Goal: Task Accomplishment & Management: Complete application form

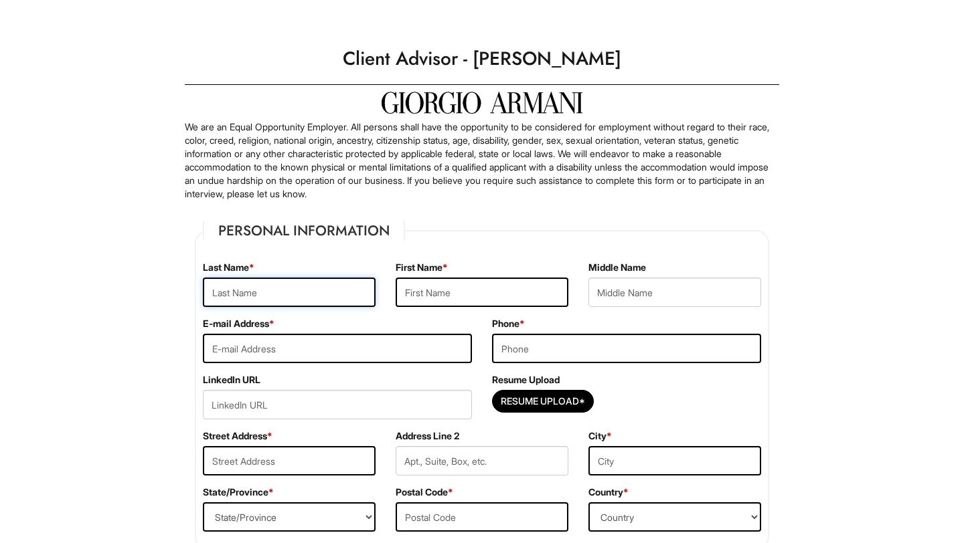
click at [312, 293] on input "text" at bounding box center [289, 292] width 173 height 29
type input "Love"
click at [456, 300] on input "text" at bounding box center [481, 292] width 173 height 29
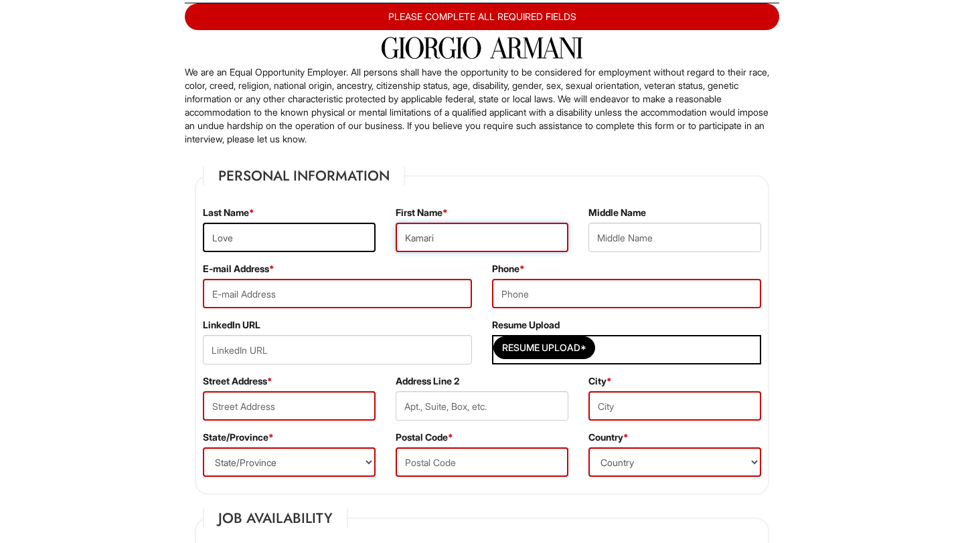
type input "Kamari"
click at [658, 231] on input "text" at bounding box center [674, 237] width 173 height 29
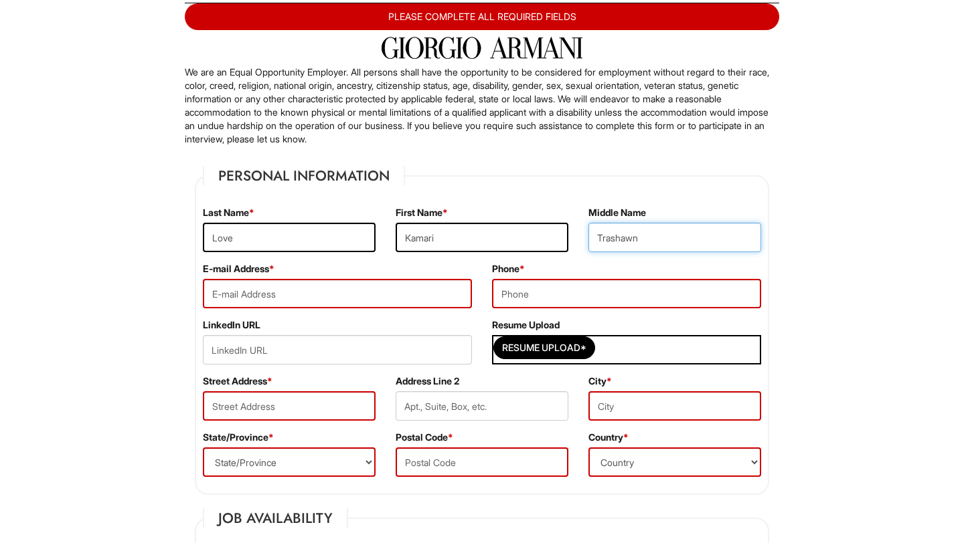
type input "Trashawn"
click at [424, 304] on input "email" at bounding box center [337, 293] width 269 height 29
type input "[EMAIL_ADDRESS][DOMAIN_NAME]"
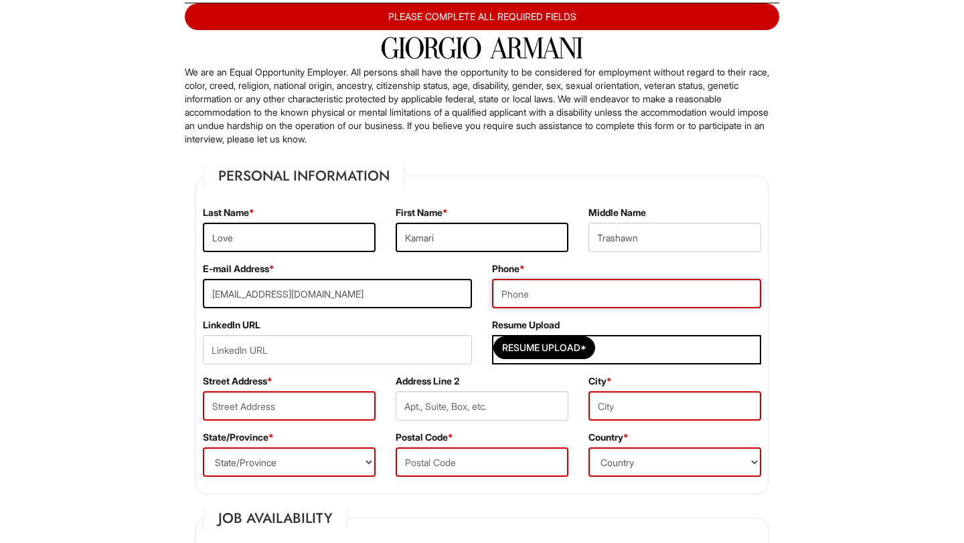
click at [591, 303] on input "tel" at bounding box center [626, 293] width 269 height 29
type input "7739491496"
click at [521, 356] on input "Resume Upload*" at bounding box center [544, 347] width 100 height 21
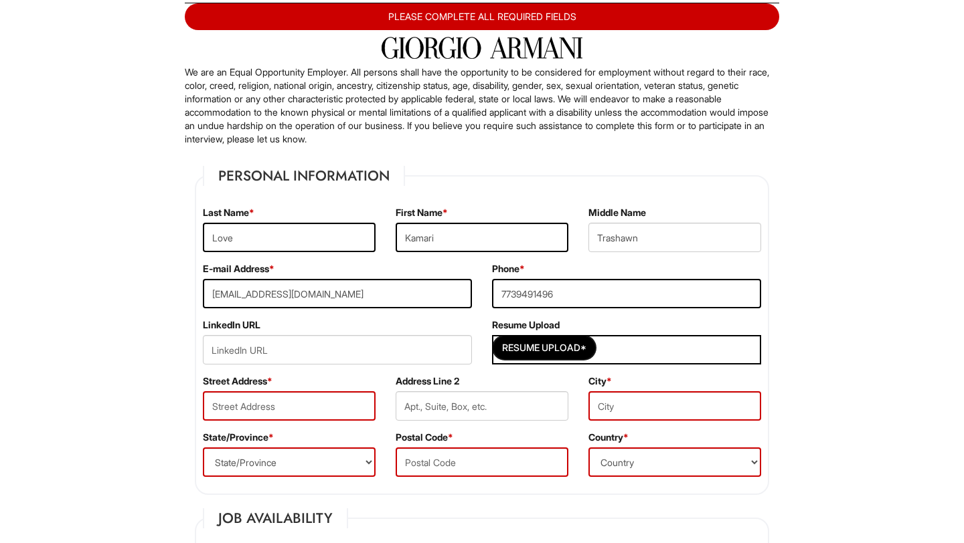
type input "C:\fakepath\My Resume.pdf"
click at [293, 407] on input "text" at bounding box center [289, 405] width 173 height 29
type input "[STREET_ADDRESS]"
click at [610, 416] on input "text" at bounding box center [674, 405] width 173 height 29
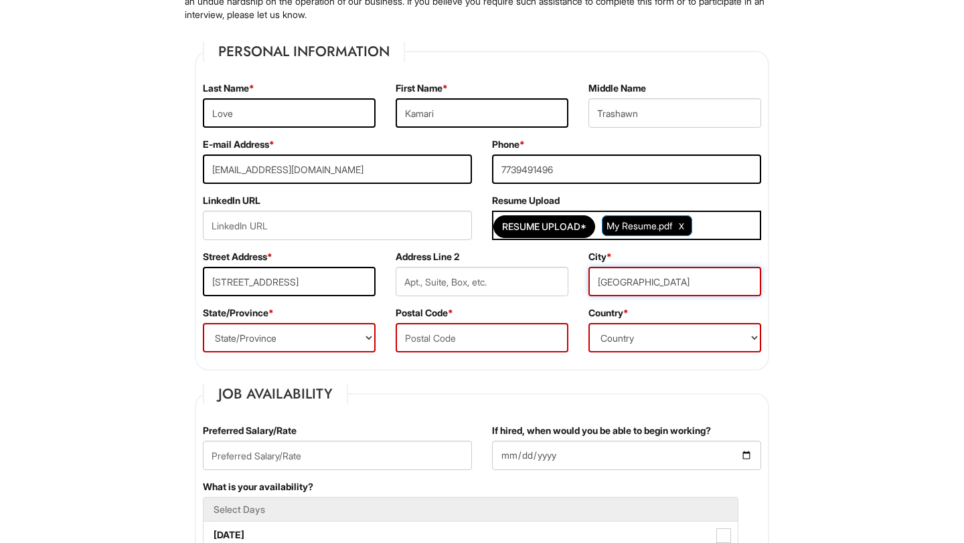
scroll to position [213, 0]
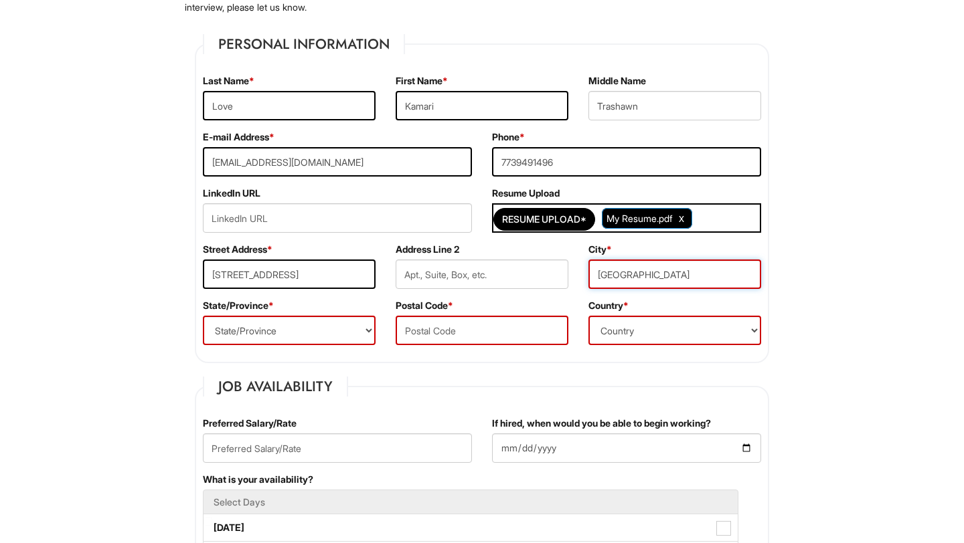
type input "[GEOGRAPHIC_DATA]"
click at [311, 337] on select "State/Province [US_STATE] [US_STATE] [US_STATE] [US_STATE] [US_STATE] [US_STATE…" at bounding box center [289, 330] width 173 height 29
select select "IL"
click at [203, 316] on select "State/Province [US_STATE] [US_STATE] [US_STATE] [US_STATE] [US_STATE] [US_STATE…" at bounding box center [289, 330] width 173 height 29
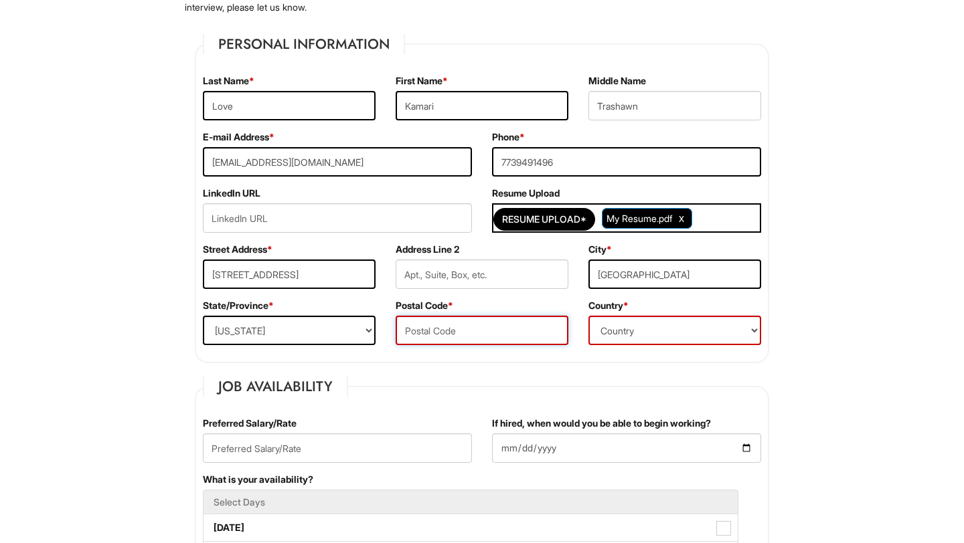
click at [436, 337] on input "text" at bounding box center [481, 330] width 173 height 29
type input "60615"
click at [603, 337] on select "Country [GEOGRAPHIC_DATA] [GEOGRAPHIC_DATA] [GEOGRAPHIC_DATA] [US_STATE] [GEOGR…" at bounding box center [674, 330] width 173 height 29
select select "[GEOGRAPHIC_DATA]"
click at [588, 316] on select "Country [GEOGRAPHIC_DATA] [GEOGRAPHIC_DATA] [GEOGRAPHIC_DATA] [US_STATE] [GEOGR…" at bounding box center [674, 330] width 173 height 29
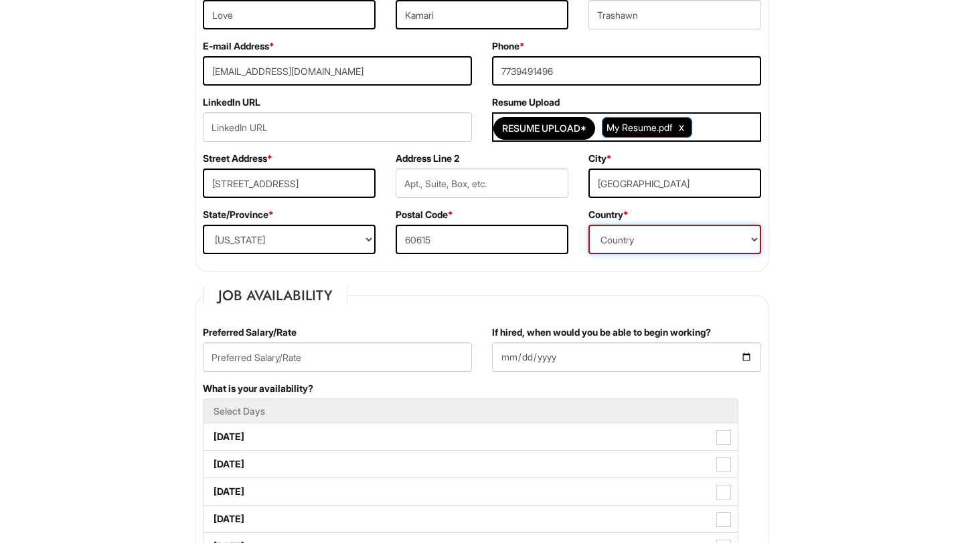
scroll to position [310, 0]
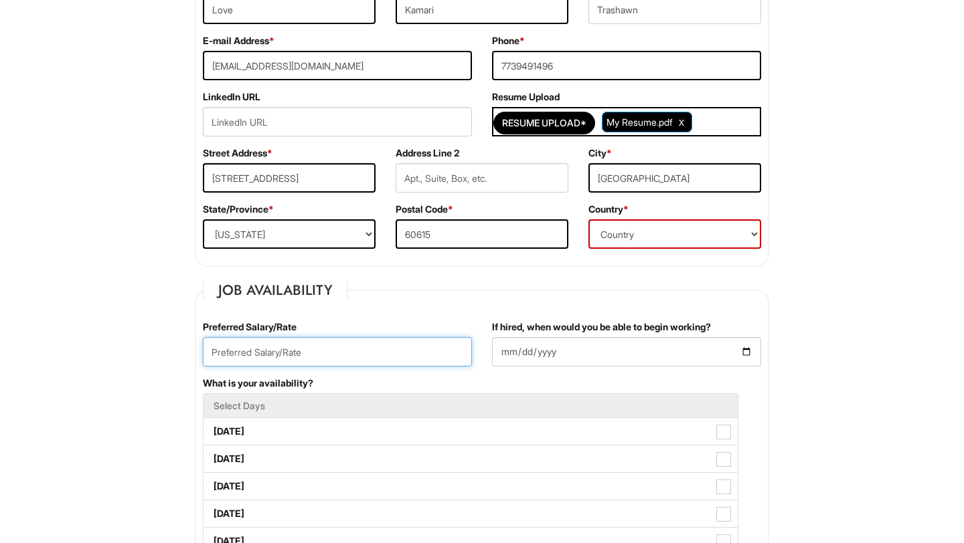
click at [294, 343] on input "text" at bounding box center [337, 351] width 269 height 29
click at [212, 349] on input "25/hr" at bounding box center [337, 351] width 269 height 29
type input "$25/hr"
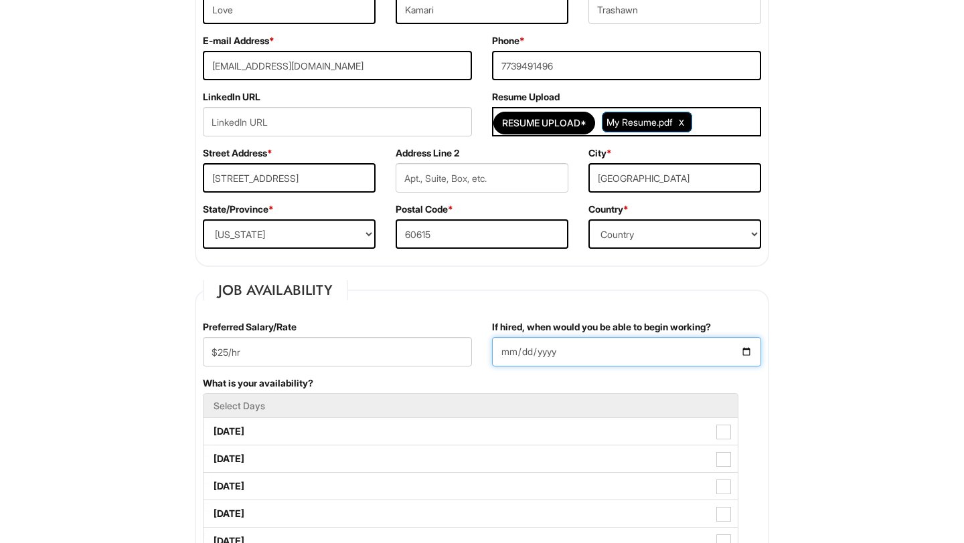
click at [551, 353] on input "If hired, when would you be able to begin working?" at bounding box center [626, 351] width 269 height 29
click at [748, 349] on input "If hired, when would you be able to begin working?" at bounding box center [626, 351] width 269 height 29
type input "[DATE]"
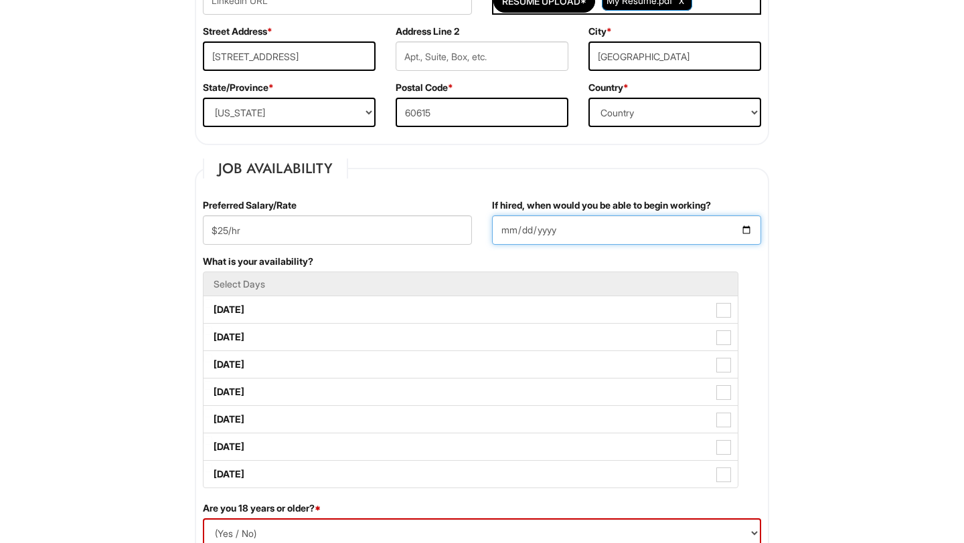
scroll to position [432, 0]
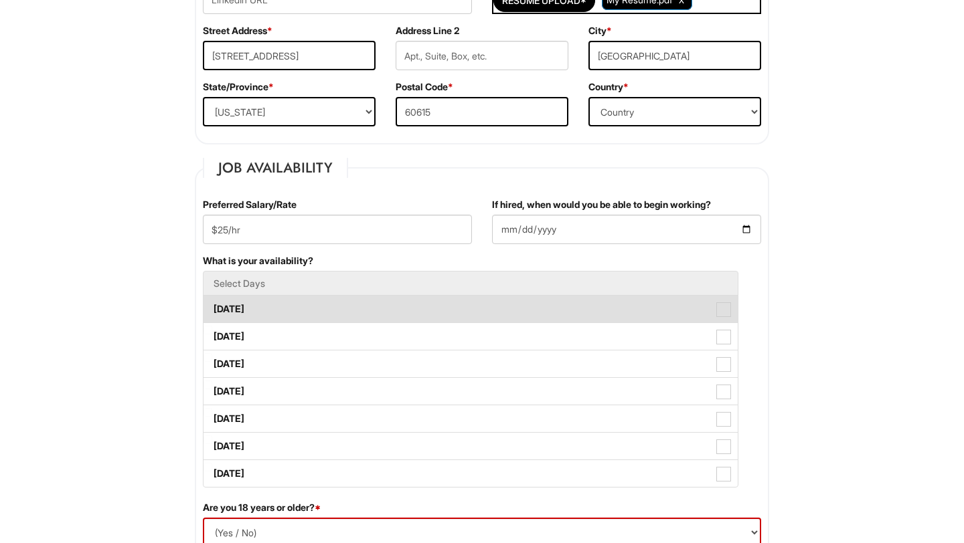
click at [563, 312] on label "[DATE]" at bounding box center [470, 309] width 534 height 27
click at [212, 307] on Available_Monday "[DATE]" at bounding box center [207, 302] width 9 height 9
checkbox Available_Monday "true"
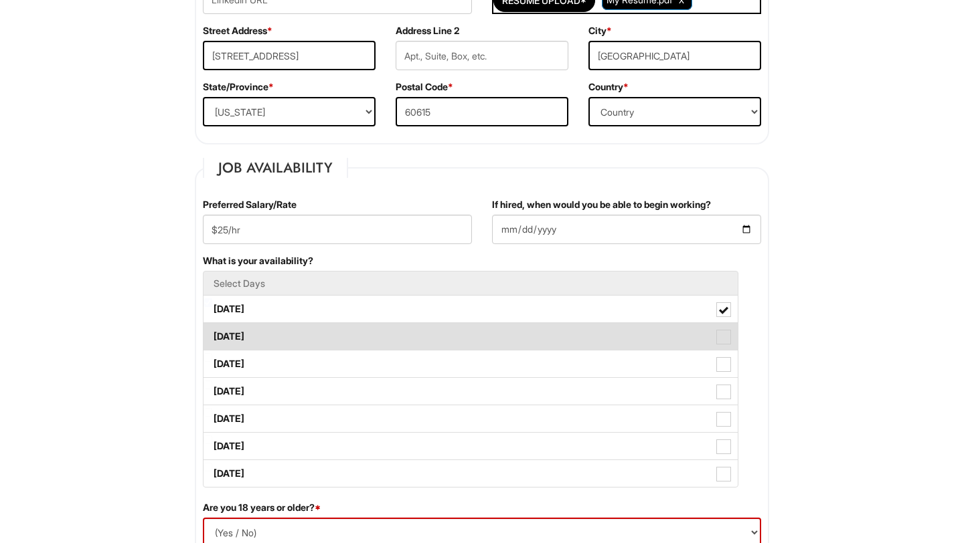
click at [569, 331] on label "[DATE]" at bounding box center [470, 336] width 534 height 27
click at [212, 331] on Available_Tuesday "[DATE]" at bounding box center [207, 330] width 9 height 9
checkbox Available_Tuesday "true"
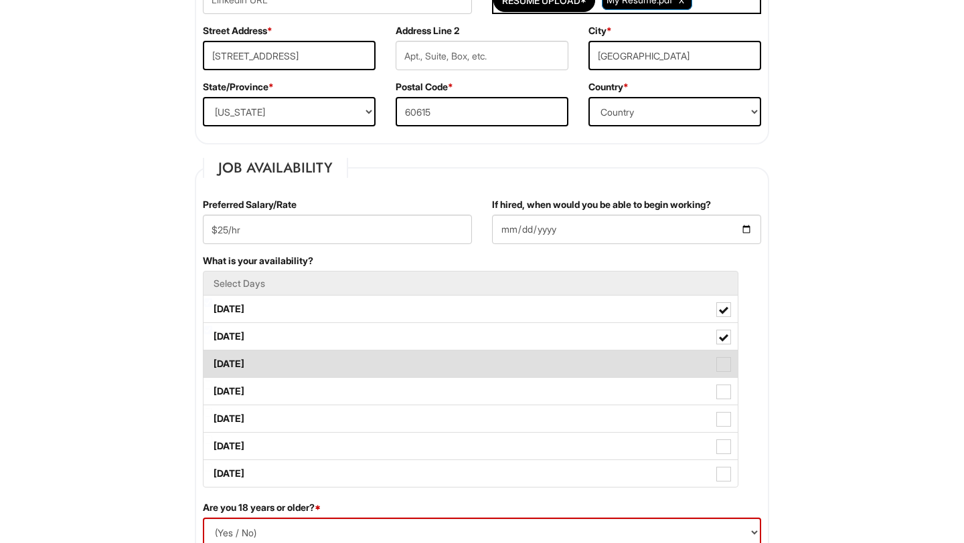
click at [568, 357] on label "[DATE]" at bounding box center [470, 364] width 534 height 27
click at [212, 357] on Available_Wednesday "[DATE]" at bounding box center [207, 357] width 9 height 9
checkbox Available_Wednesday "true"
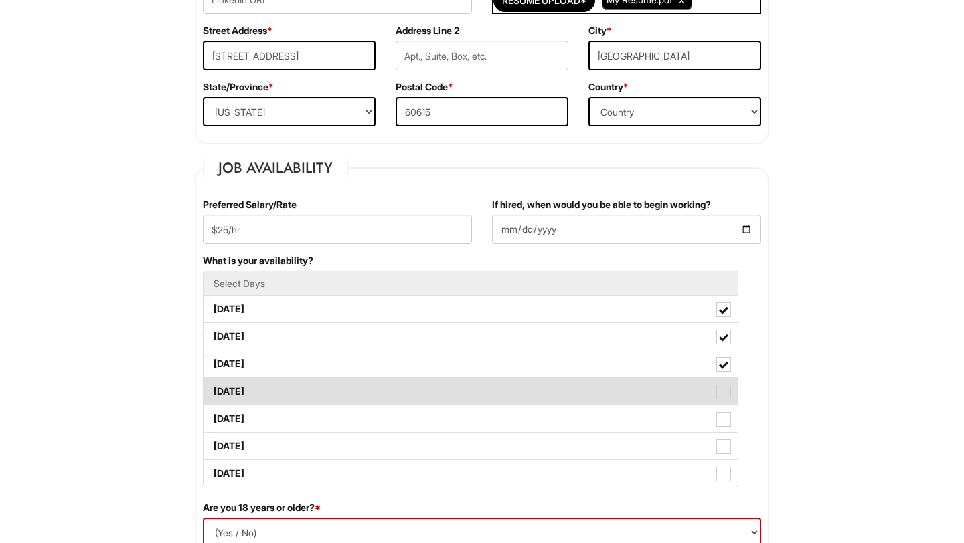
click at [575, 380] on label "[DATE]" at bounding box center [470, 391] width 534 height 27
click at [212, 381] on Available_Thursday "[DATE]" at bounding box center [207, 385] width 9 height 9
checkbox Available_Thursday "true"
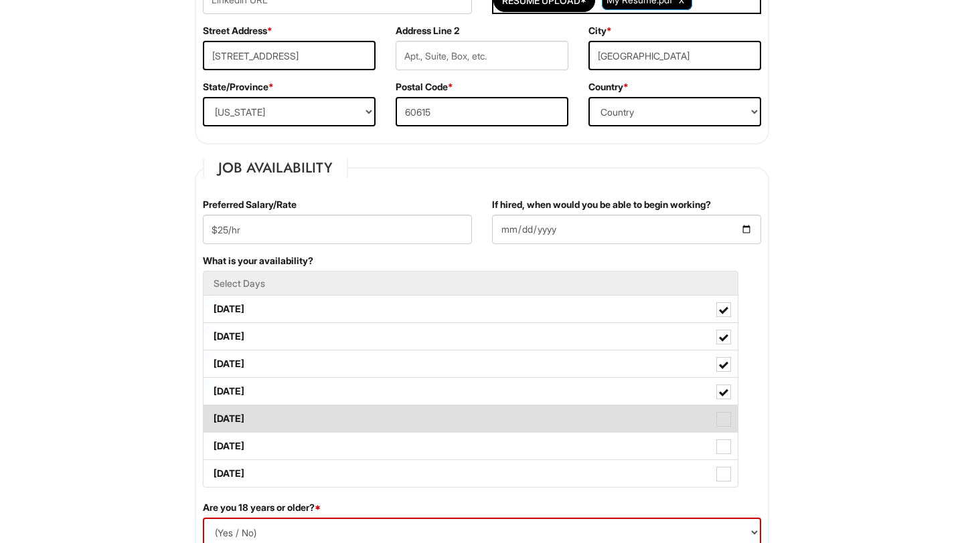
click at [592, 415] on label "[DATE]" at bounding box center [470, 418] width 534 height 27
click at [212, 415] on Available_Friday "[DATE]" at bounding box center [207, 412] width 9 height 9
checkbox Available_Friday "true"
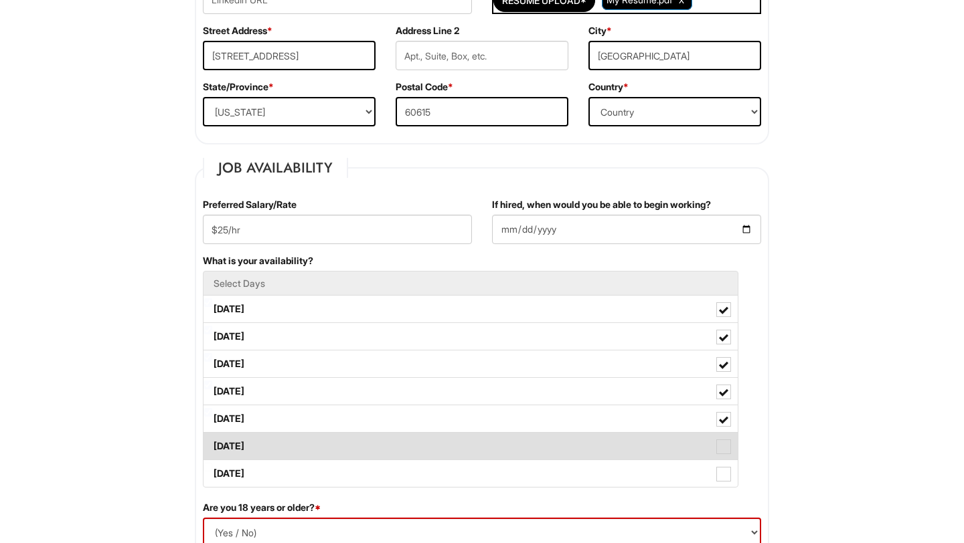
click at [600, 450] on label "[DATE]" at bounding box center [470, 446] width 534 height 27
click at [212, 444] on Available_Saturday "[DATE]" at bounding box center [207, 440] width 9 height 9
checkbox Available_Saturday "true"
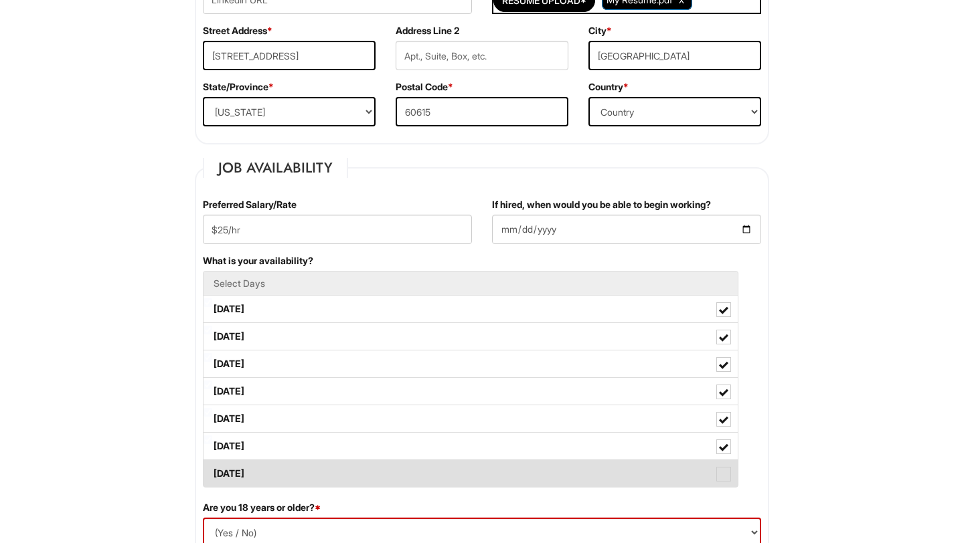
click at [602, 466] on label "[DATE]" at bounding box center [470, 473] width 534 height 27
click at [212, 466] on Available_Sunday "[DATE]" at bounding box center [207, 467] width 9 height 9
checkbox Available_Sunday "true"
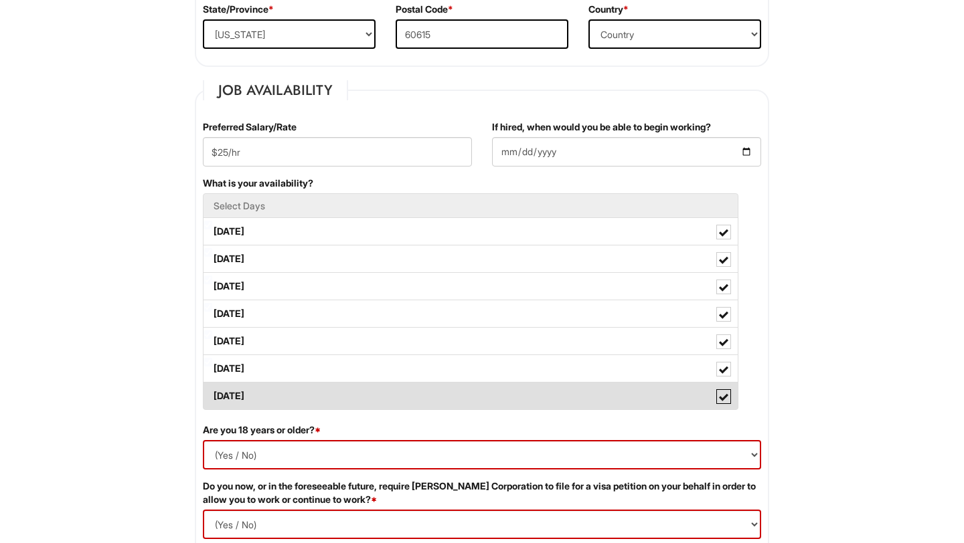
scroll to position [547, 0]
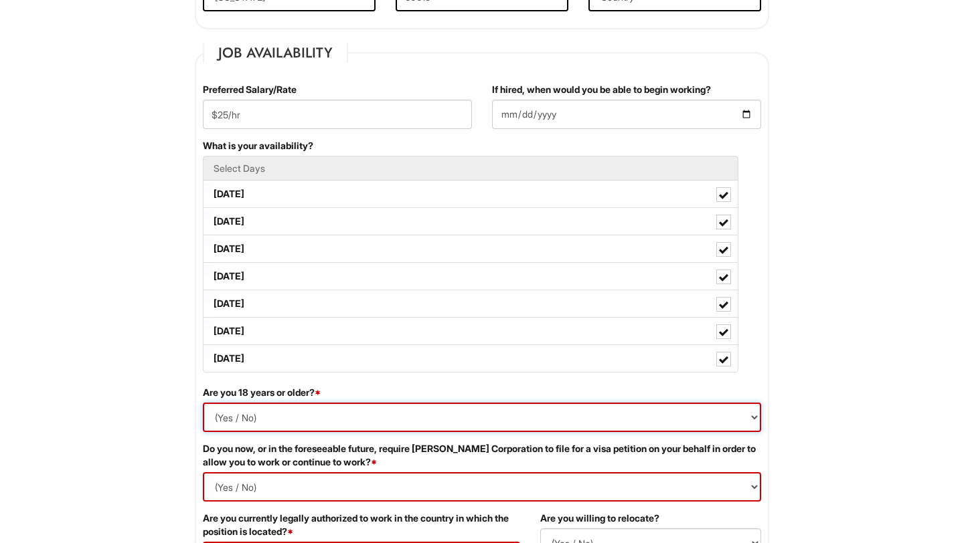
click at [234, 416] on select "(Yes / No) Yes No" at bounding box center [482, 417] width 558 height 29
select select "Yes"
click at [203, 403] on select "(Yes / No) Yes No" at bounding box center [482, 417] width 558 height 29
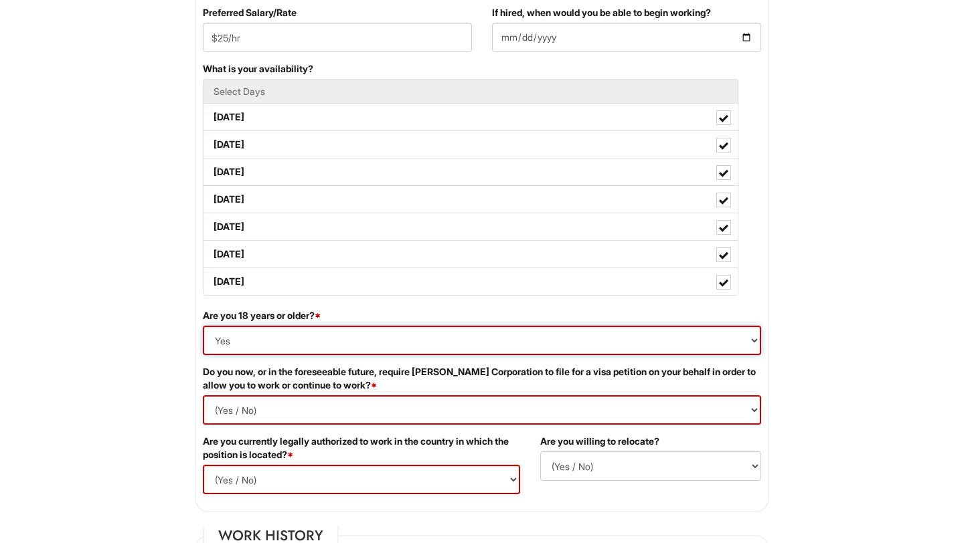
scroll to position [625, 0]
click at [409, 402] on Required "(Yes / No) Yes No" at bounding box center [482, 409] width 558 height 29
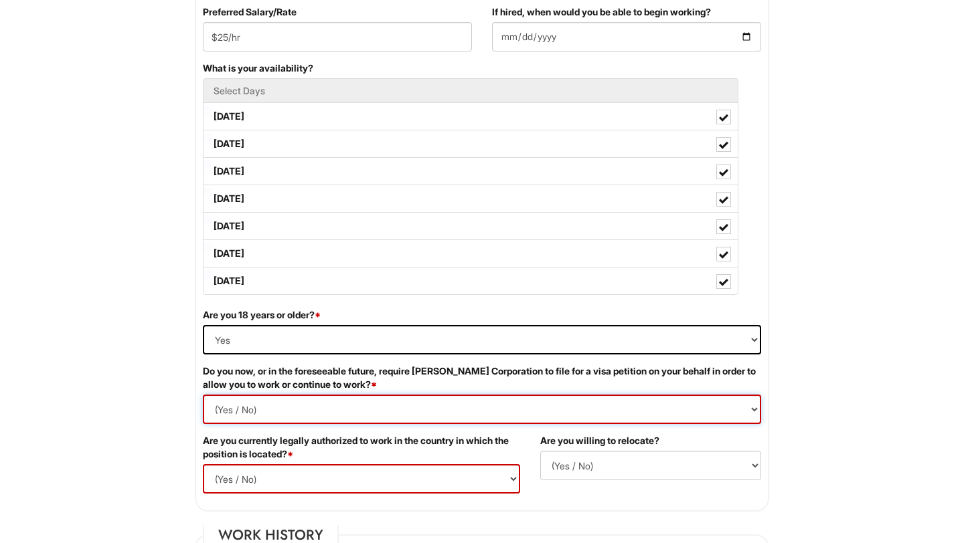
select Required "No"
click at [203, 395] on Required "(Yes / No) Yes No" at bounding box center [482, 409] width 558 height 29
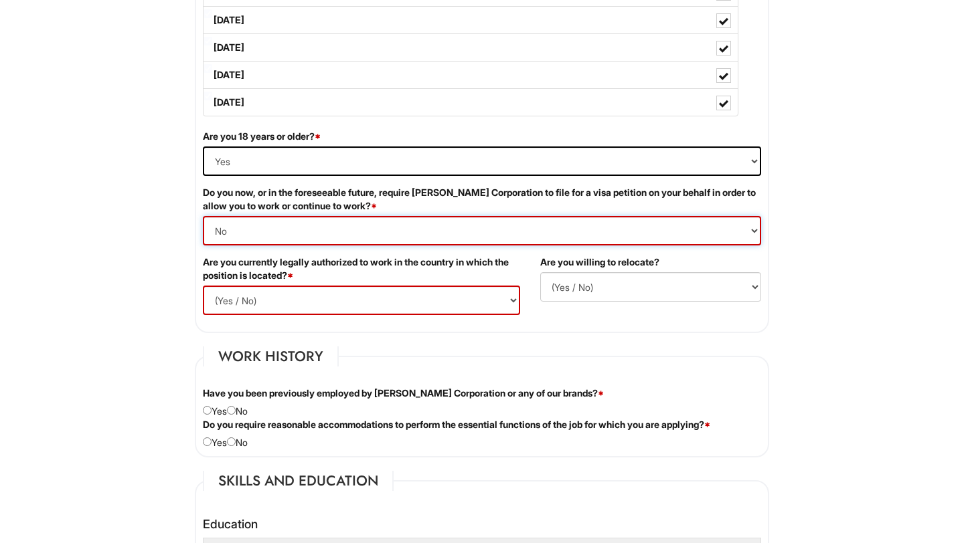
scroll to position [819, 0]
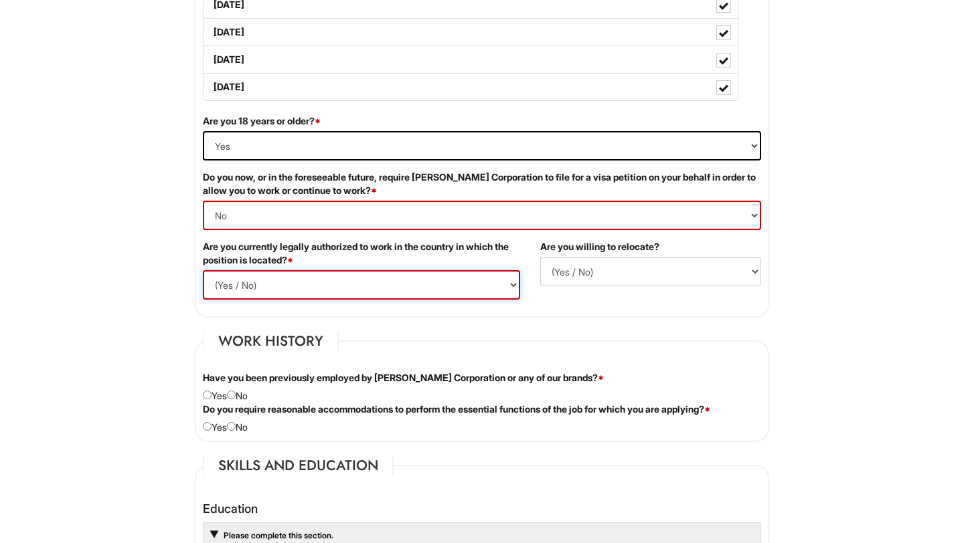
click at [417, 286] on select "(Yes / No) Yes No" at bounding box center [361, 284] width 317 height 29
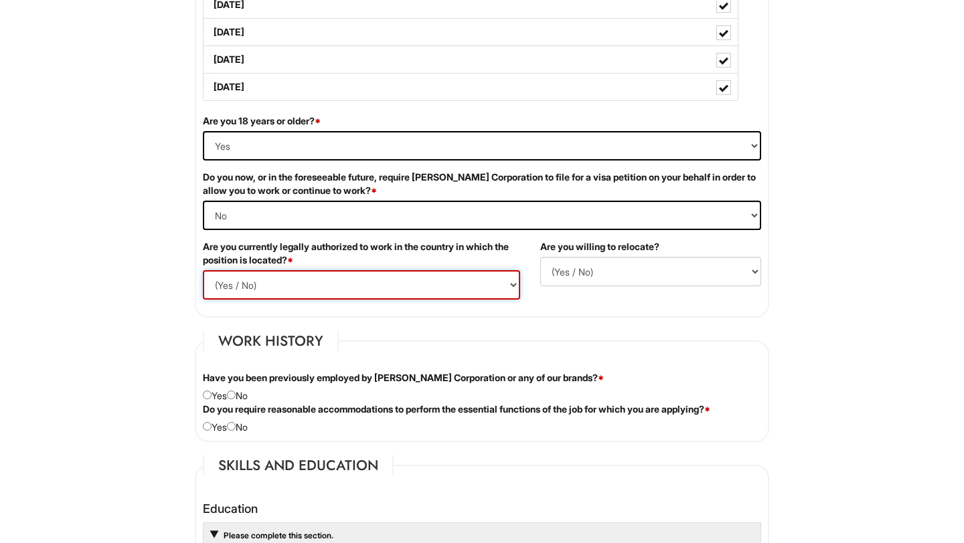
select select "Yes"
click at [203, 270] on select "(Yes / No) Yes No" at bounding box center [361, 284] width 317 height 29
click at [607, 274] on select "(Yes / No) No Yes" at bounding box center [650, 271] width 221 height 29
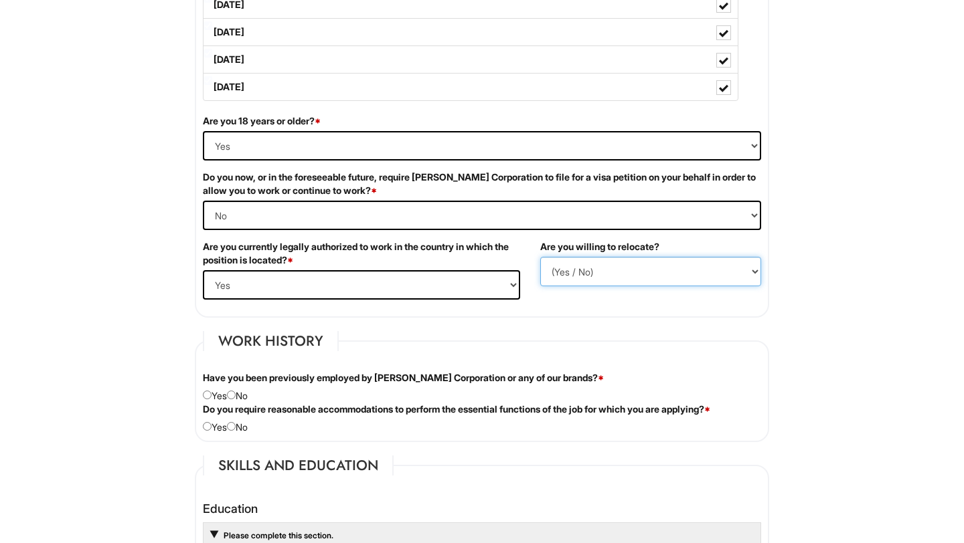
select select "Y"
click at [540, 257] on select "(Yes / No) No Yes" at bounding box center [650, 271] width 221 height 29
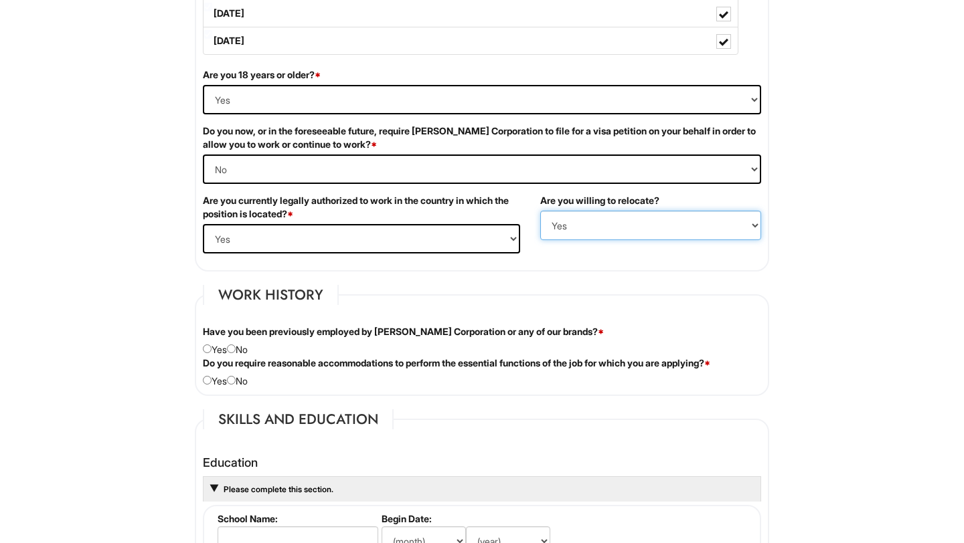
scroll to position [869, 0]
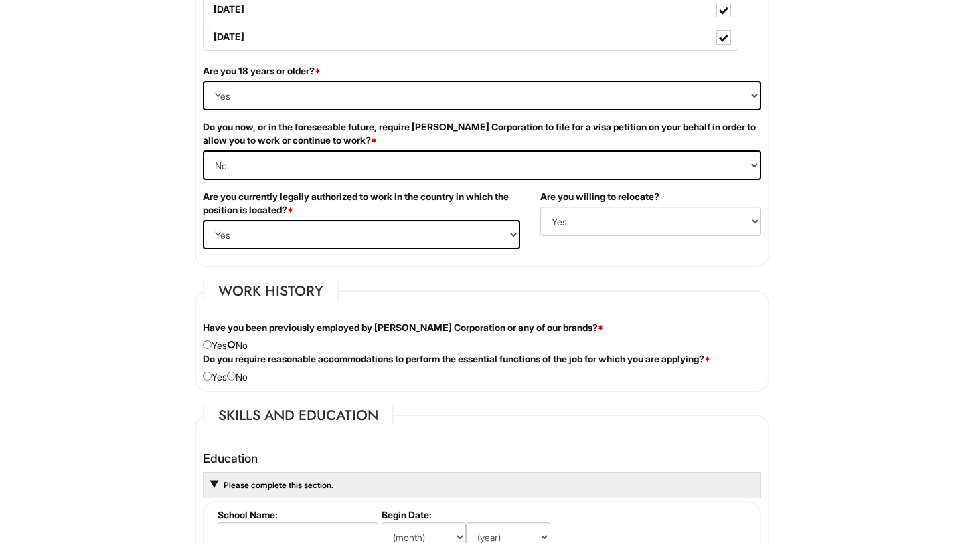
click at [236, 345] on input "radio" at bounding box center [231, 345] width 9 height 9
radio input "true"
click at [206, 378] on input "radio" at bounding box center [207, 376] width 9 height 9
radio input "true"
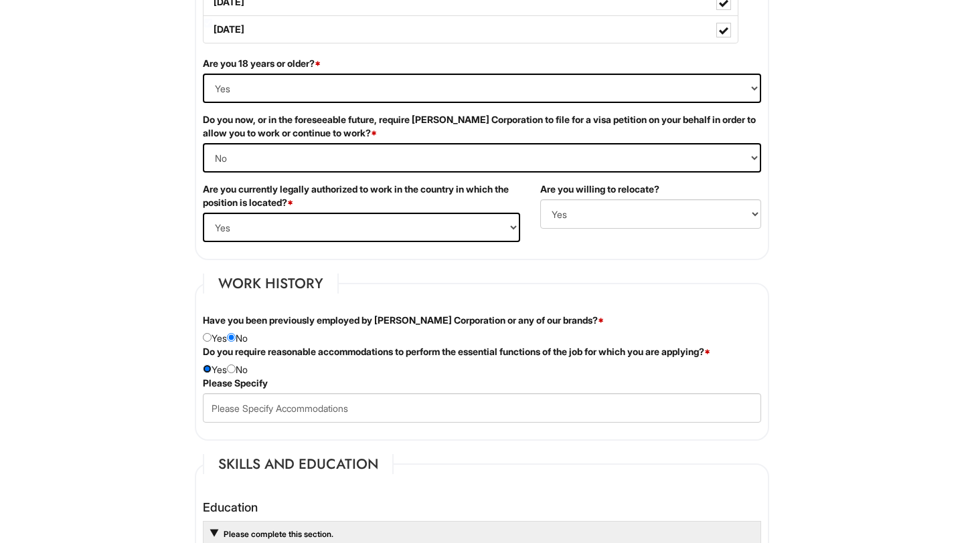
scroll to position [879, 0]
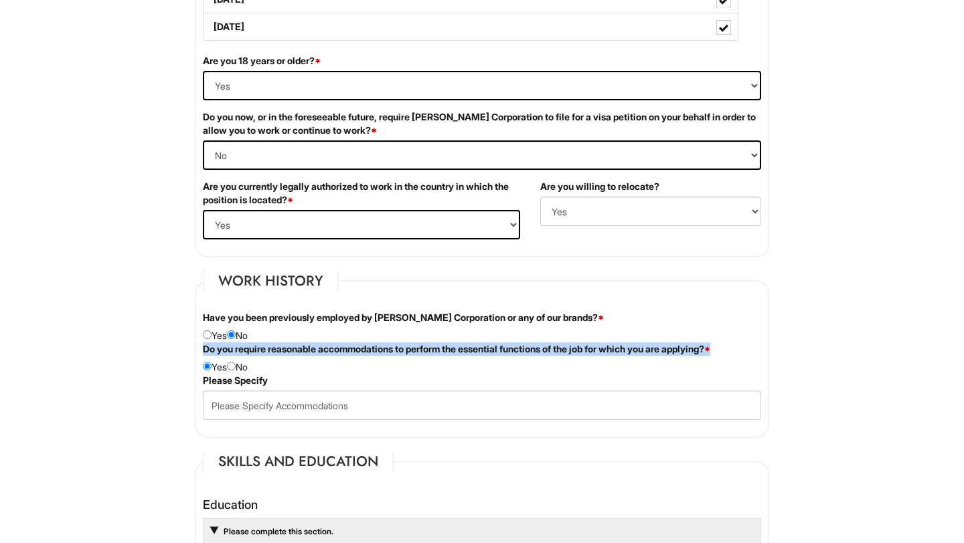
drag, startPoint x: 204, startPoint y: 349, endPoint x: 347, endPoint y: 357, distance: 143.4
click at [347, 357] on div "Do you require reasonable accommodations to perform the essential functions of …" at bounding box center [482, 358] width 578 height 31
copy label "Do you require reasonable accommodations to perform the essential functions of …"
click at [236, 369] on input "radio" at bounding box center [231, 366] width 9 height 9
radio input "true"
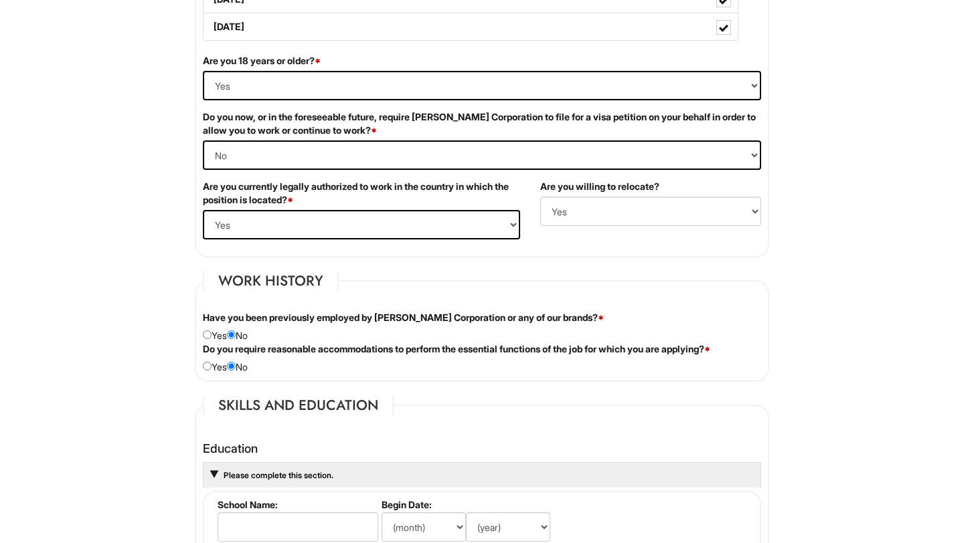
click at [816, 341] on html "Please Complete This Form 1 2 3 Client Advisor - [PERSON_NAME] PLEASE COMPLETE …" at bounding box center [482, 443] width 964 height 2644
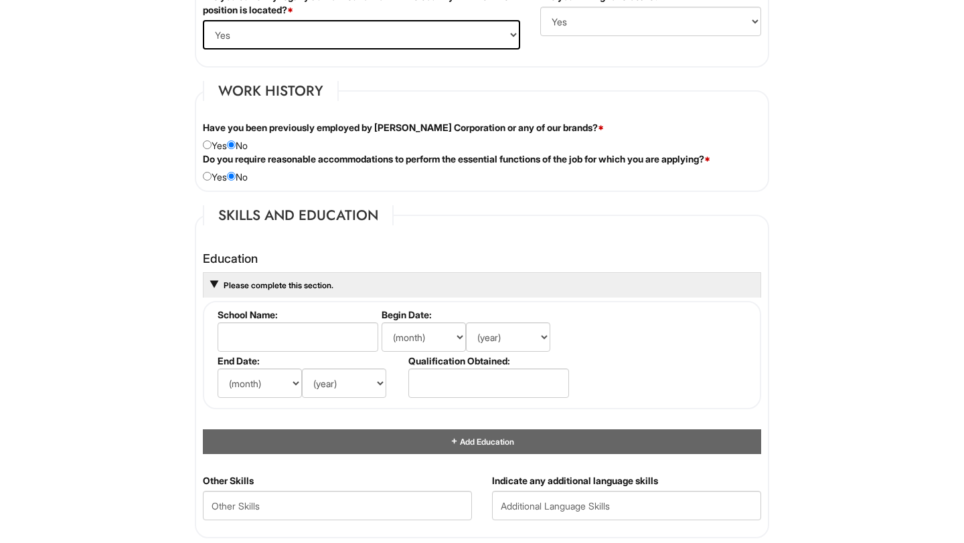
scroll to position [1075, 0]
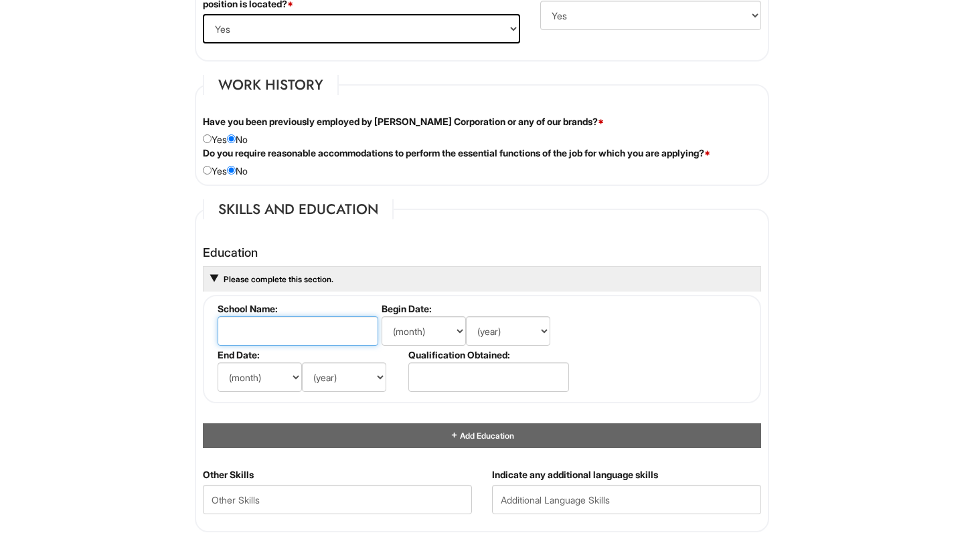
click at [346, 327] on input "text" at bounding box center [297, 330] width 161 height 29
type input "[US_STATE] A&M"
click at [450, 323] on select "(month) Jan Feb Mar Apr May Jun [DATE] Aug Sep Oct Nov Dec" at bounding box center [423, 330] width 84 height 29
select select "8"
click at [381, 316] on select "(month) Jan Feb Mar Apr May Jun [DATE] Aug Sep Oct Nov Dec" at bounding box center [423, 330] width 84 height 29
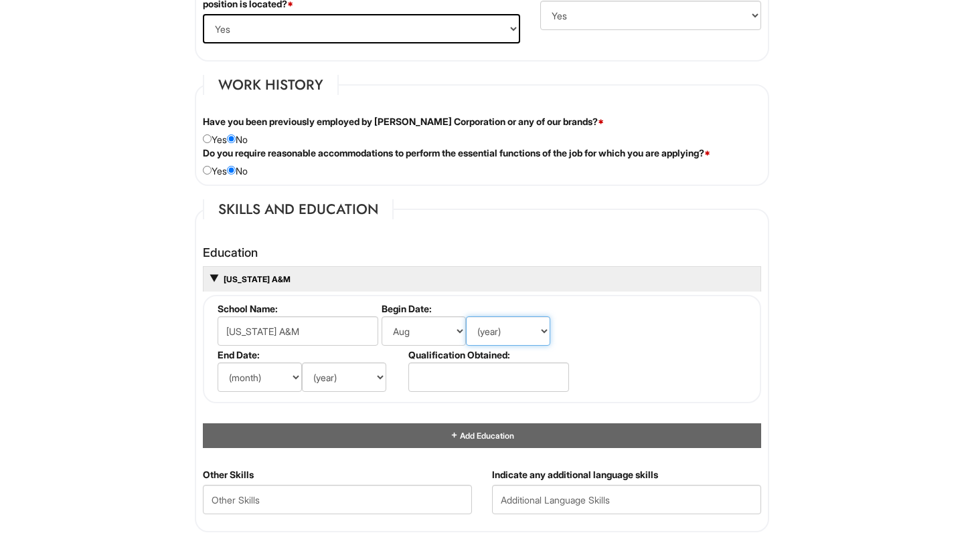
click at [515, 338] on select "(year) 2029 2028 2027 2026 2025 2024 2023 2022 2021 2020 2019 2018 2017 2016 20…" at bounding box center [508, 330] width 84 height 29
select select "2023"
click at [466, 316] on select "(year) 2029 2028 2027 2026 2025 2024 2023 2022 2021 2020 2019 2018 2017 2016 20…" at bounding box center [508, 330] width 84 height 29
click at [278, 378] on select "(month) Jan Feb Mar Apr May Jun [DATE] Aug Sep Oct Nov Dec" at bounding box center [259, 377] width 84 height 29
select select "9"
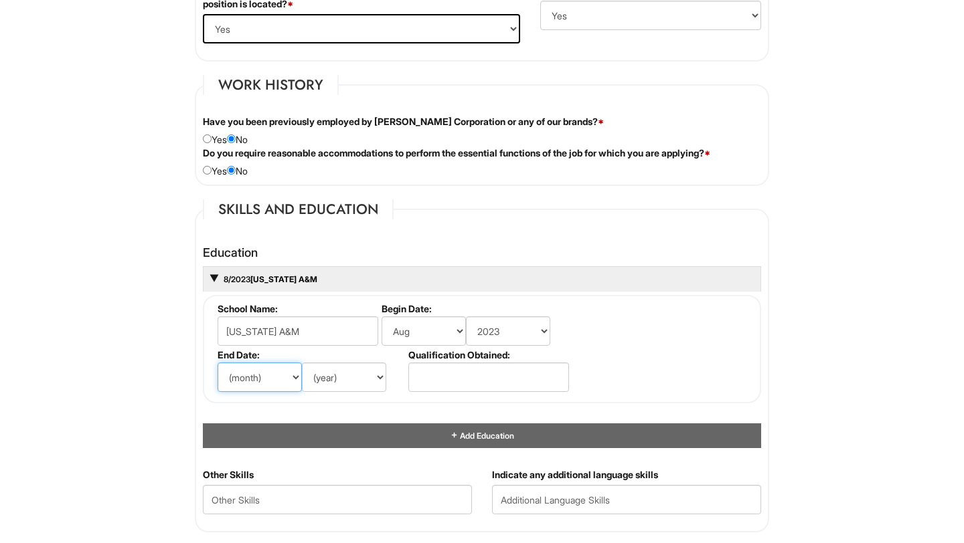
click at [217, 363] on select "(month) Jan Feb Mar Apr May Jun [DATE] Aug Sep Oct Nov Dec" at bounding box center [259, 377] width 84 height 29
click at [361, 377] on select "(year) 2029 2028 2027 2026 2025 2024 2023 2022 2021 2020 2019 2018 2017 2016 20…" at bounding box center [344, 377] width 84 height 29
select select "2024"
click at [302, 363] on select "(year) 2029 2028 2027 2026 2025 2024 2023 2022 2021 2020 2019 2018 2017 2016 20…" at bounding box center [344, 377] width 84 height 29
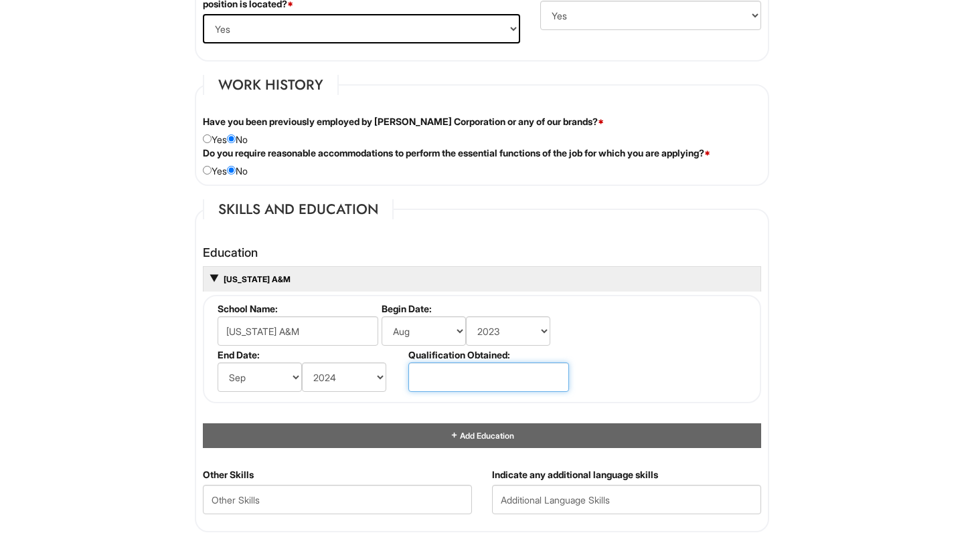
click at [491, 379] on input "text" at bounding box center [488, 377] width 161 height 29
type input "H"
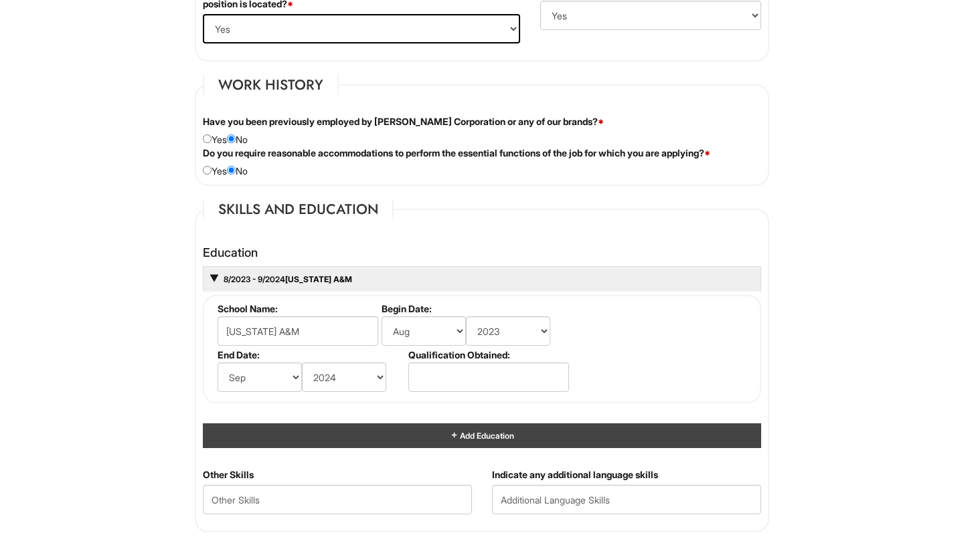
click at [476, 440] on div "Add Education" at bounding box center [482, 436] width 558 height 25
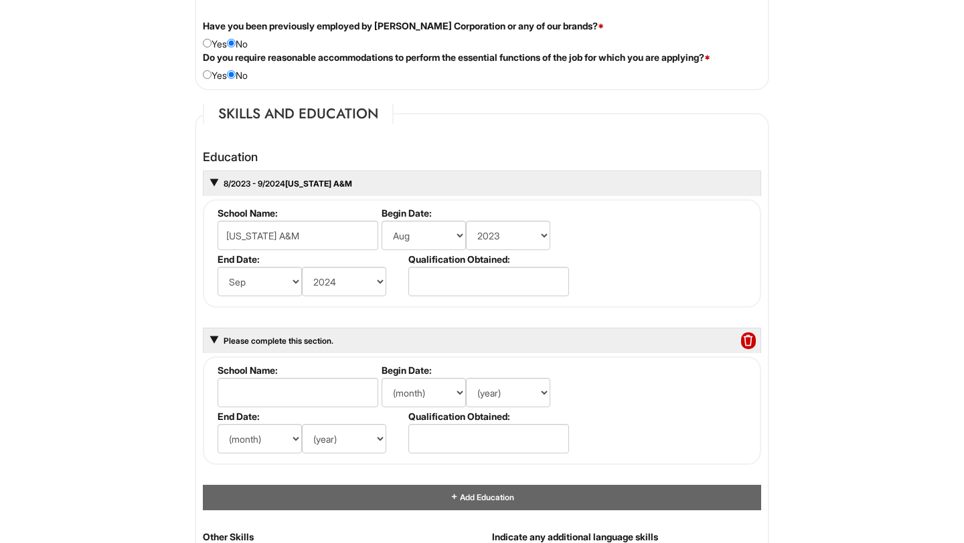
scroll to position [1175, 0]
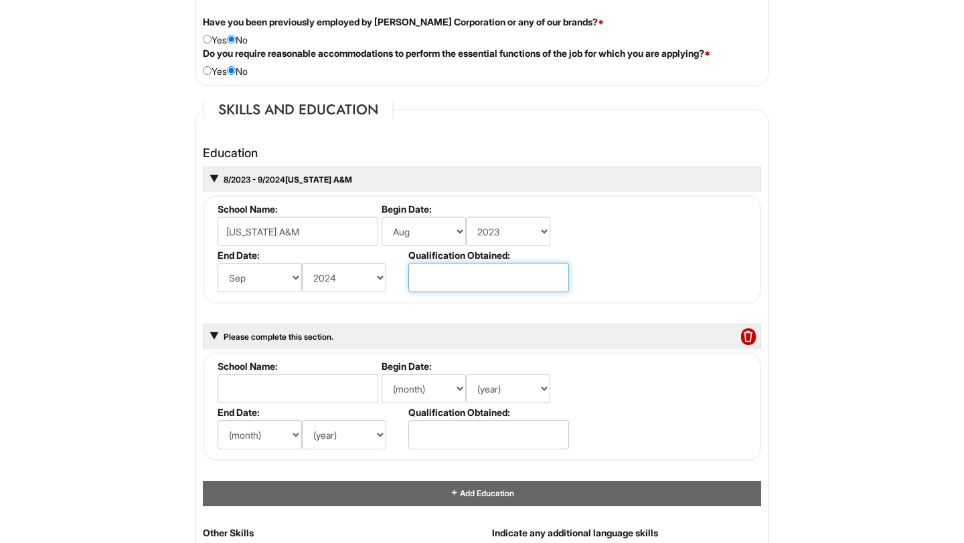
click at [487, 280] on input "text" at bounding box center [488, 277] width 161 height 29
type input "Some College"
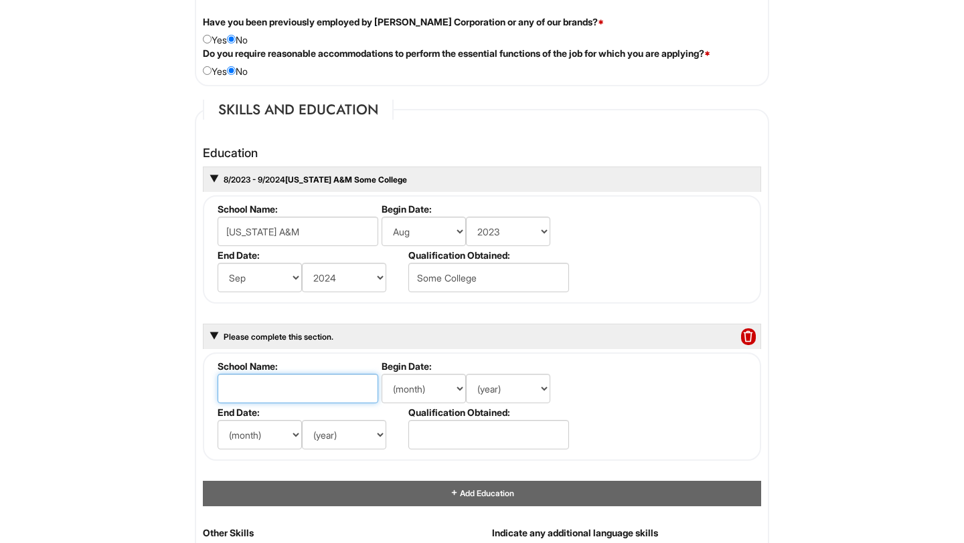
click at [357, 391] on input "text" at bounding box center [297, 388] width 161 height 29
type input "[GEOGRAPHIC_DATA]"
click at [452, 397] on select "(month) Jan Feb Mar Apr May Jun [DATE] Aug Sep Oct Nov Dec" at bounding box center [423, 388] width 84 height 29
select select "8"
click at [381, 374] on select "(month) Jan Feb Mar Apr May Jun [DATE] Aug Sep Oct Nov Dec" at bounding box center [423, 388] width 84 height 29
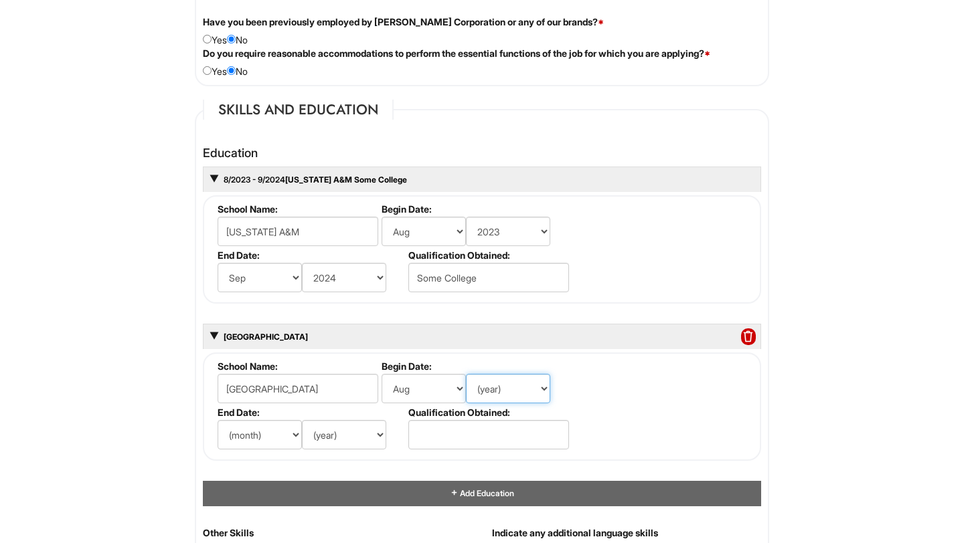
click at [506, 385] on select "(year) 2029 2028 2027 2026 2025 2024 2023 2022 2021 2020 2019 2018 2017 2016 20…" at bounding box center [508, 388] width 84 height 29
select select "2021"
click at [466, 374] on select "(year) 2029 2028 2027 2026 2025 2024 2023 2022 2021 2020 2019 2018 2017 2016 20…" at bounding box center [508, 388] width 84 height 29
click at [280, 432] on select "(month) Jan Feb Mar Apr May Jun [DATE] Aug Sep Oct Nov Dec" at bounding box center [259, 434] width 84 height 29
select select "5"
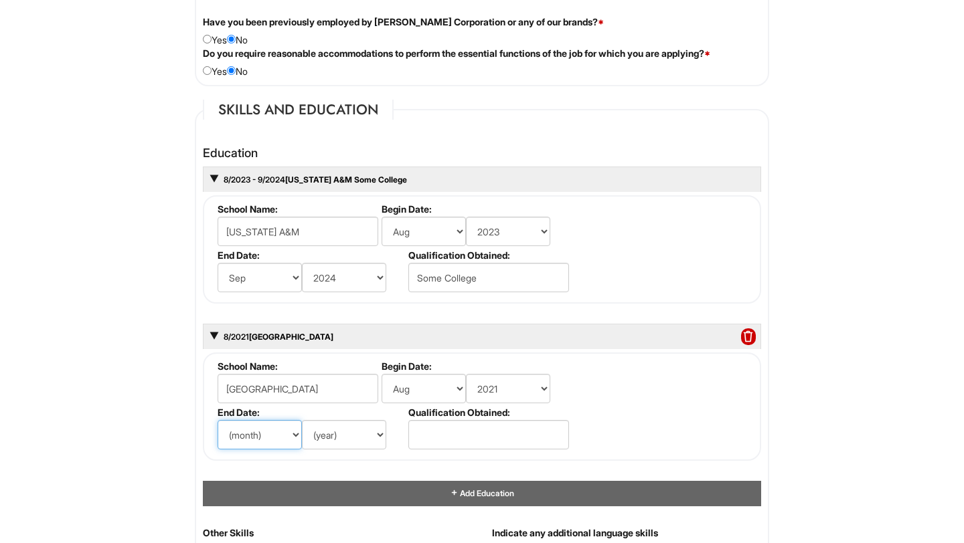
click at [217, 420] on select "(month) Jan Feb Mar Apr May Jun [DATE] Aug Sep Oct Nov Dec" at bounding box center [259, 434] width 84 height 29
click at [339, 438] on select "(year) 2029 2028 2027 2026 2025 2024 2023 2022 2021 2020 2019 2018 2017 2016 20…" at bounding box center [344, 434] width 84 height 29
select select "2023"
click at [302, 420] on select "(year) 2029 2028 2027 2026 2025 2024 2023 2022 2021 2020 2019 2018 2017 2016 20…" at bounding box center [344, 434] width 84 height 29
click at [436, 431] on input "text" at bounding box center [488, 434] width 161 height 29
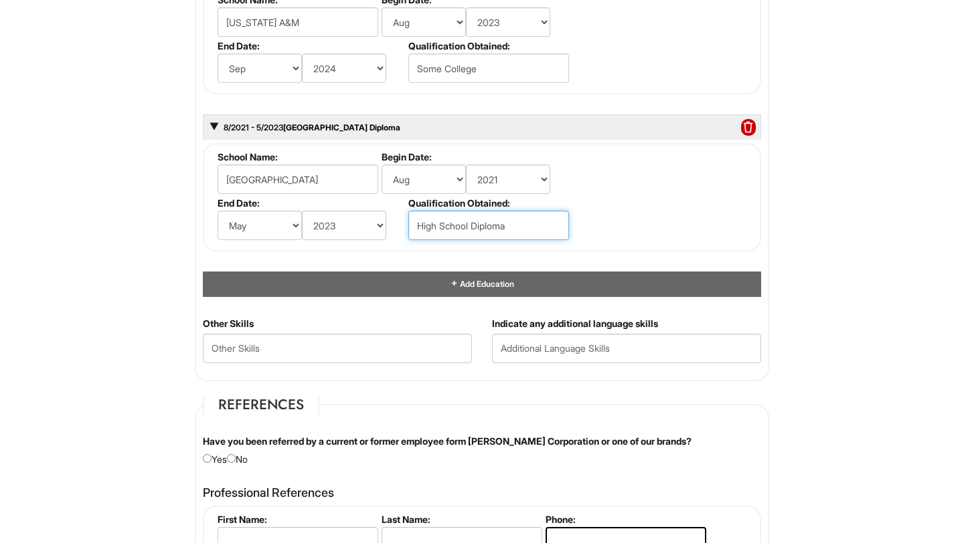
scroll to position [1391, 0]
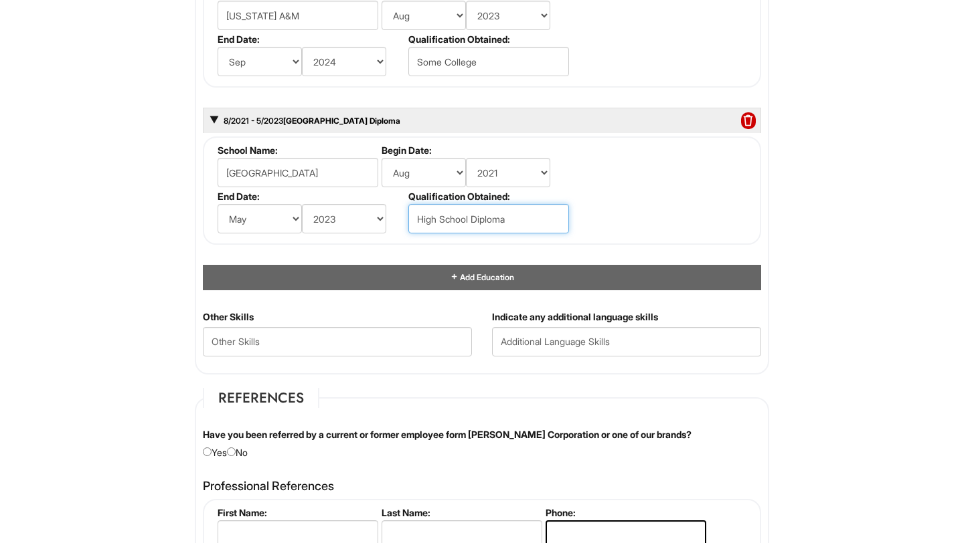
type input "High School Diploma"
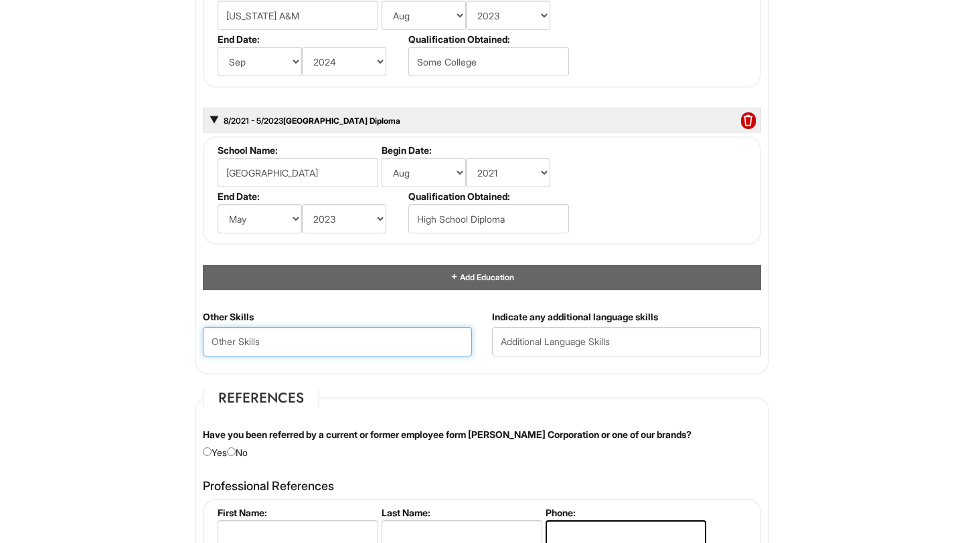
click at [371, 350] on Skills "text" at bounding box center [337, 341] width 269 height 29
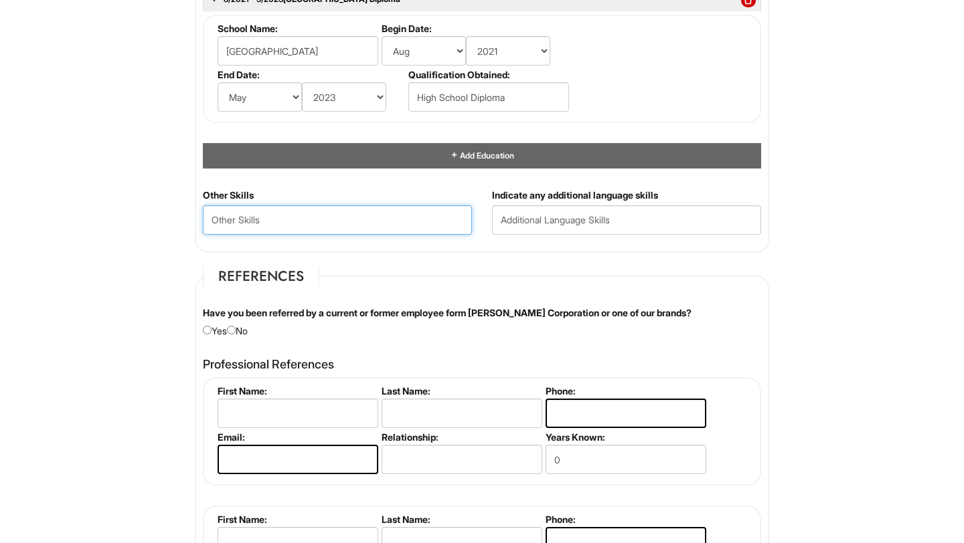
scroll to position [1515, 0]
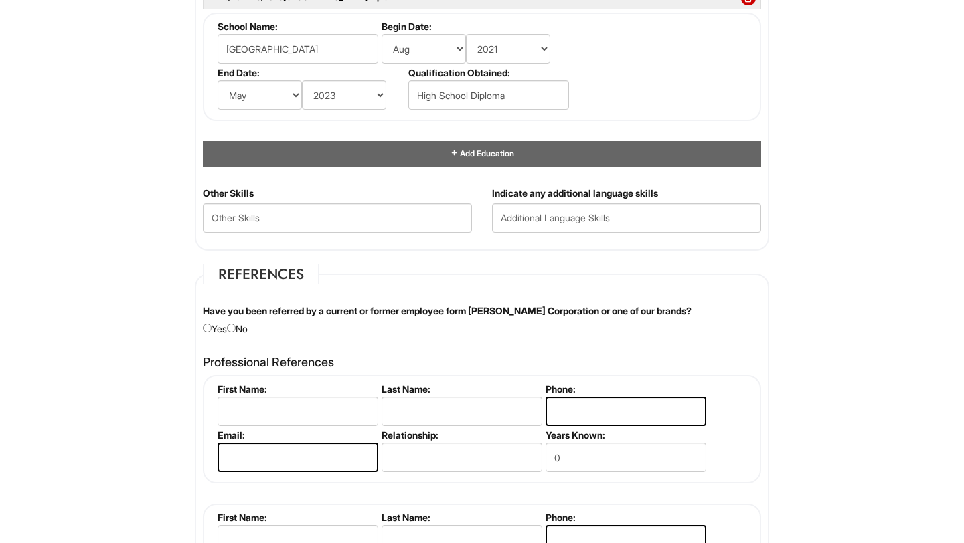
click at [399, 191] on div "Other Skills" at bounding box center [337, 215] width 289 height 56
click at [404, 220] on Skills "text" at bounding box center [337, 217] width 269 height 29
type Skills "m"
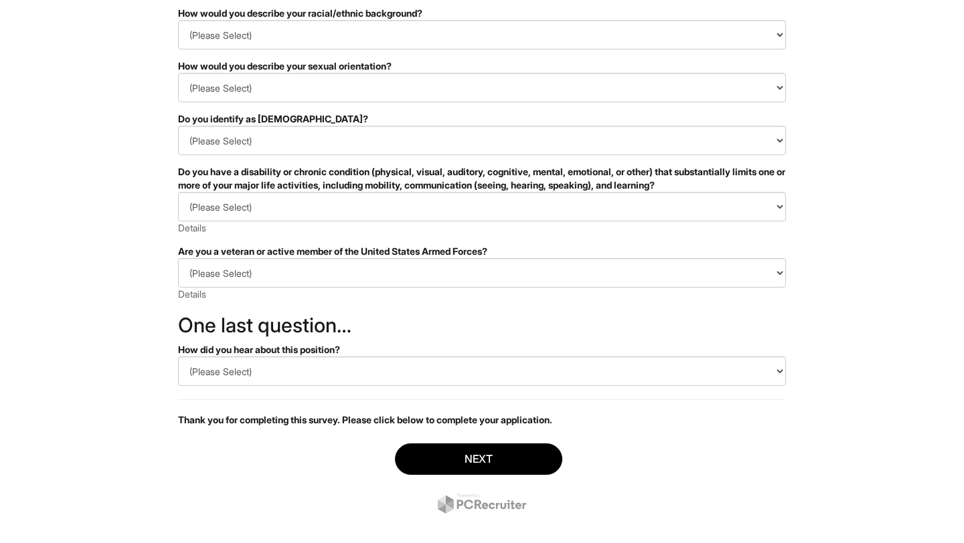
scroll to position [207, 0]
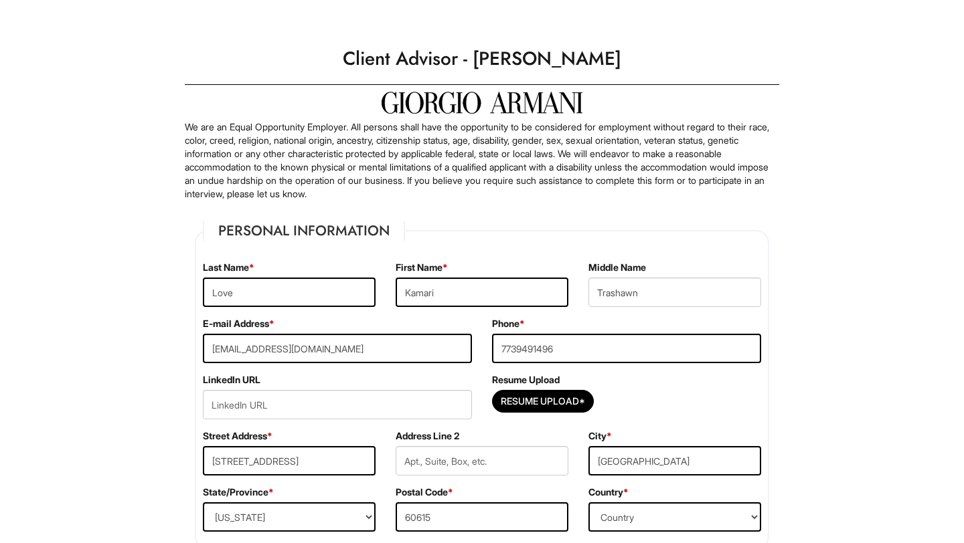
select select "IL"
select select "[GEOGRAPHIC_DATA]"
select select "Yes"
select Required "No"
select select "Yes"
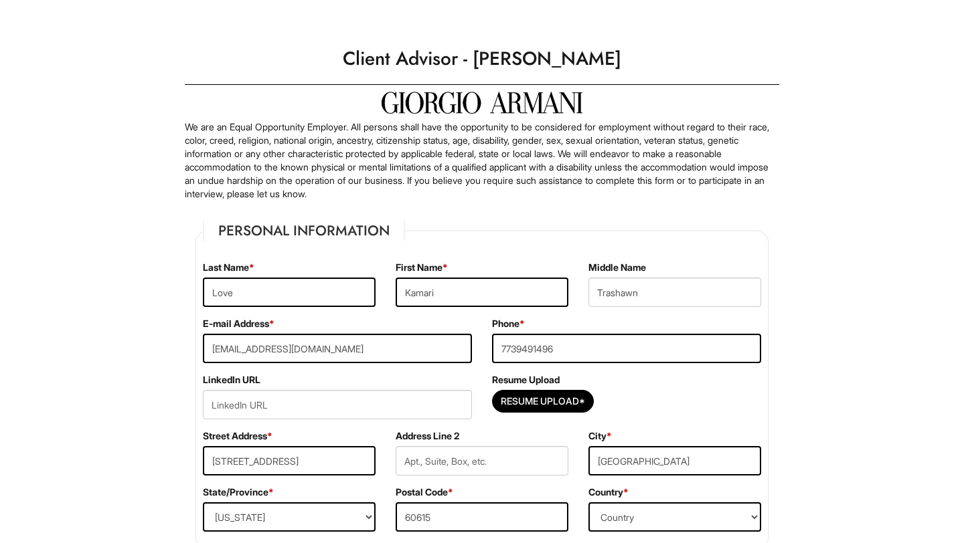
select select "Y"
select select "8"
select select "2023"
select select "9"
select select "2024"
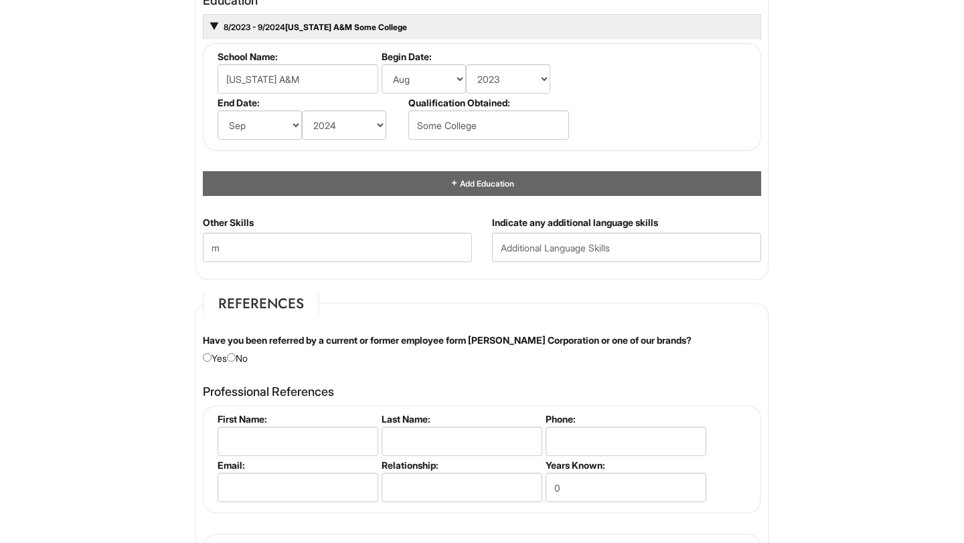
scroll to position [1275, 0]
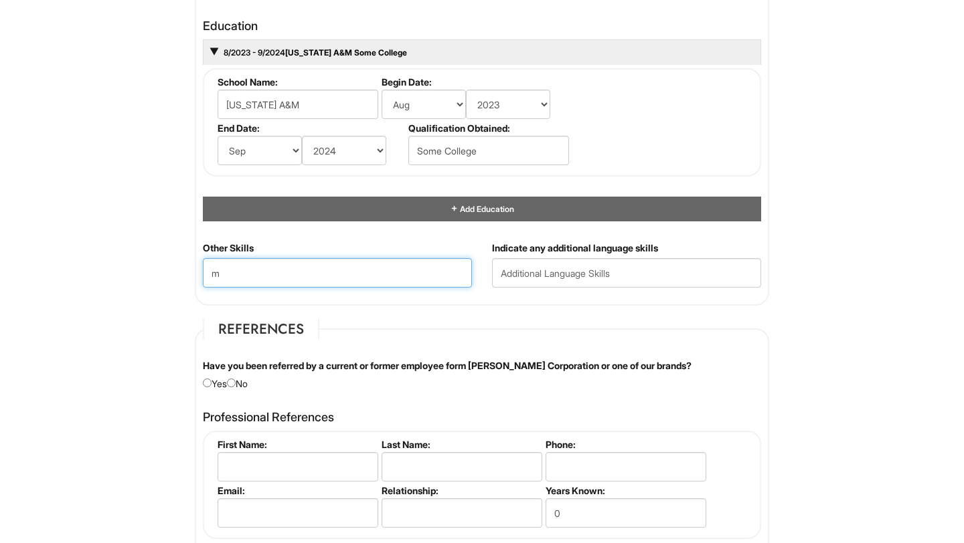
click at [406, 284] on Skills "m" at bounding box center [337, 272] width 269 height 29
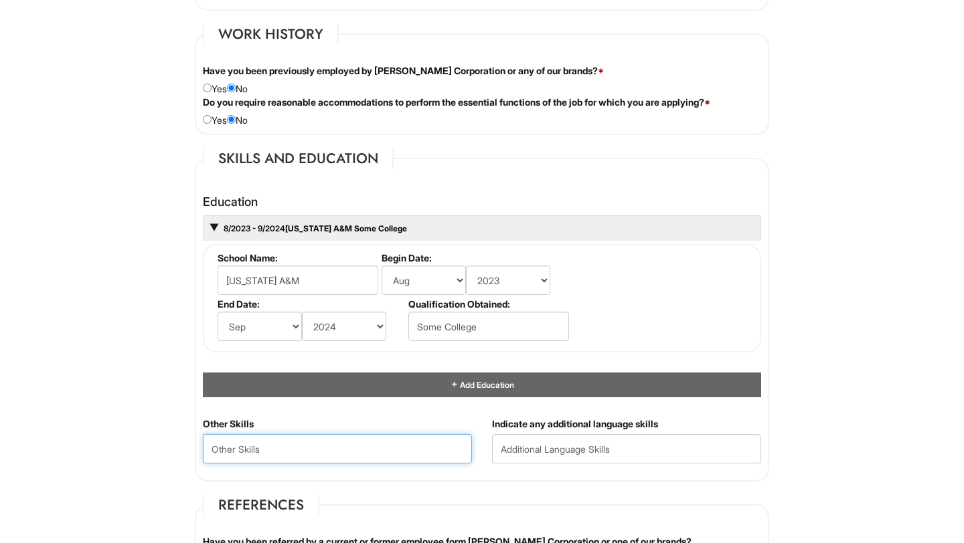
scroll to position [1101, 0]
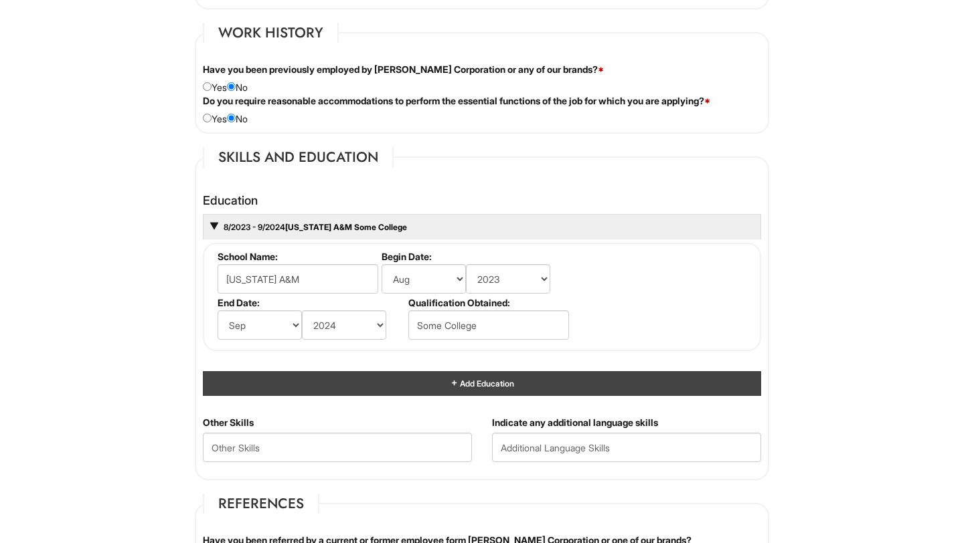
click at [549, 382] on div "Add Education" at bounding box center [482, 383] width 558 height 25
select select "8"
select select "2021"
select select "5"
select select "2023"
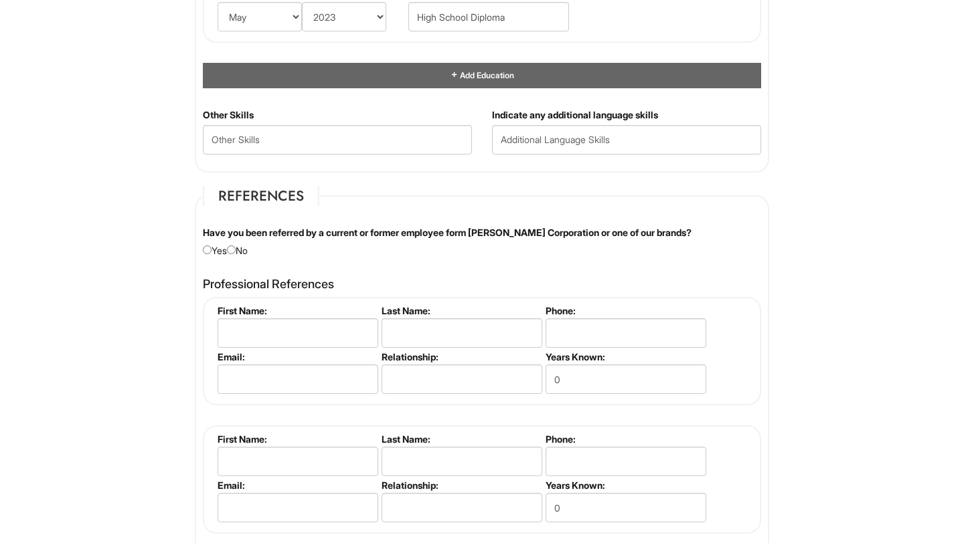
scroll to position [1567, 0]
click at [236, 252] on input "radio" at bounding box center [231, 249] width 9 height 9
radio input "true"
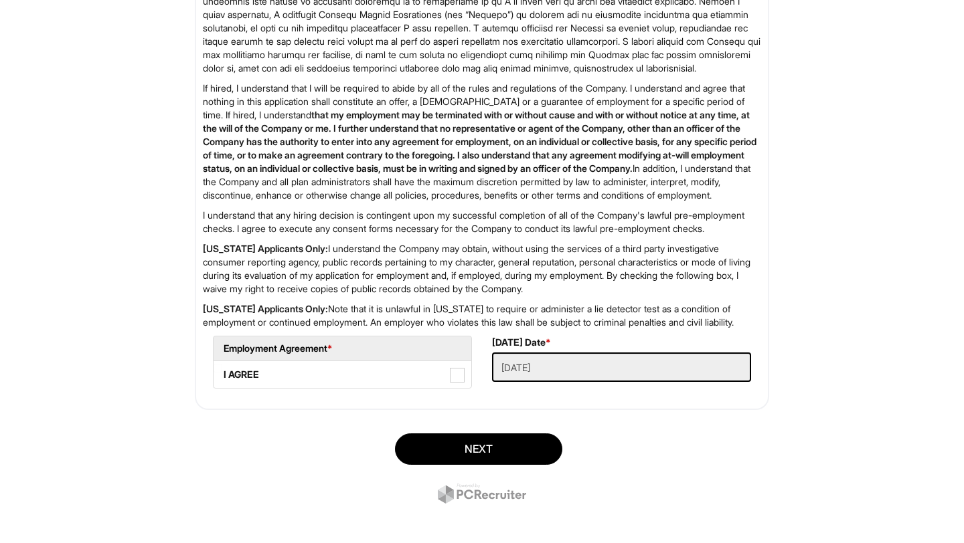
scroll to position [2223, 0]
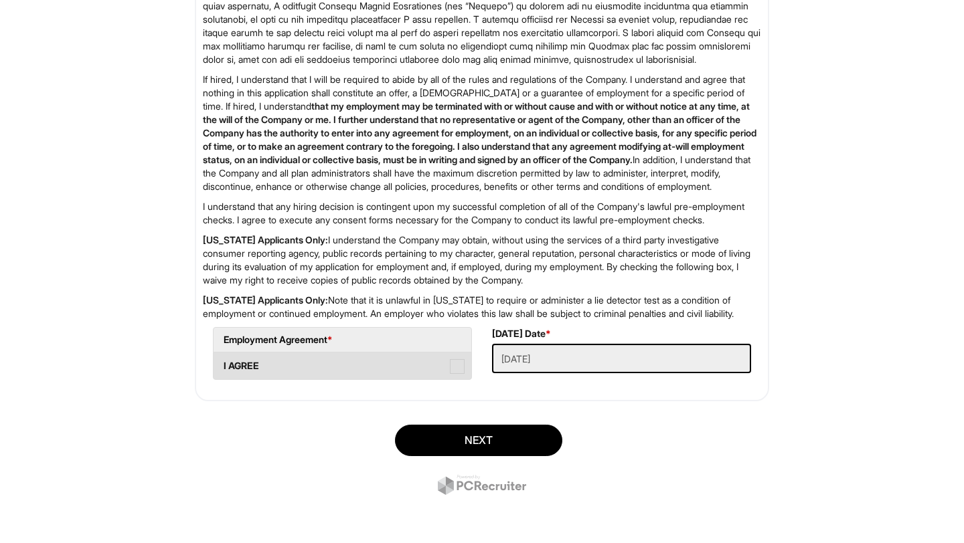
click at [461, 374] on span at bounding box center [457, 366] width 15 height 15
click at [222, 364] on AGREE "I AGREE" at bounding box center [217, 359] width 9 height 9
checkbox AGREE "true"
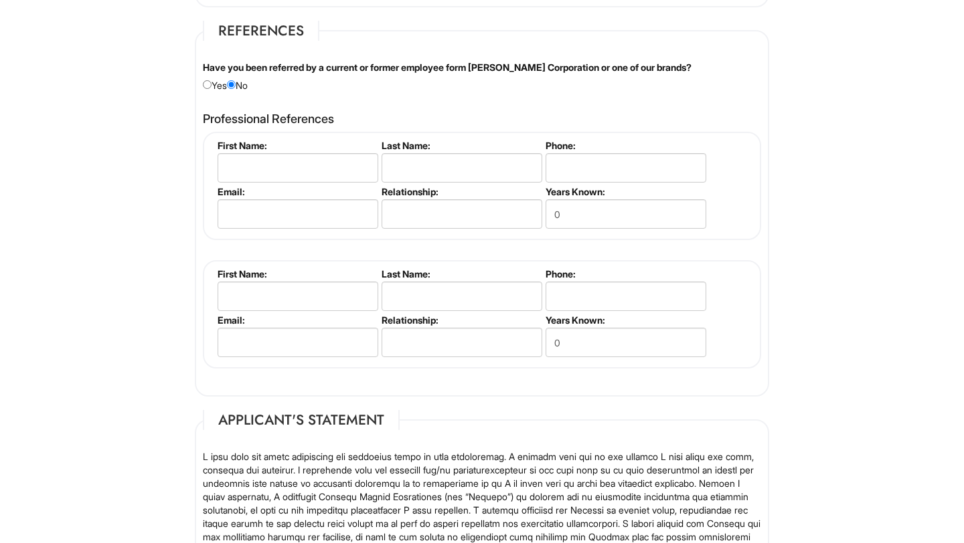
scroll to position [2282, 0]
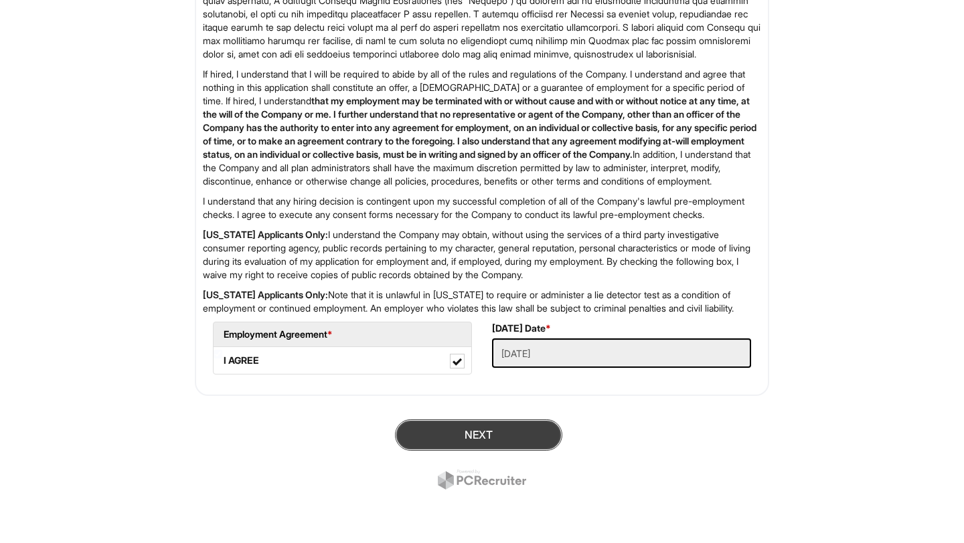
click at [512, 433] on button "Next" at bounding box center [478, 435] width 167 height 31
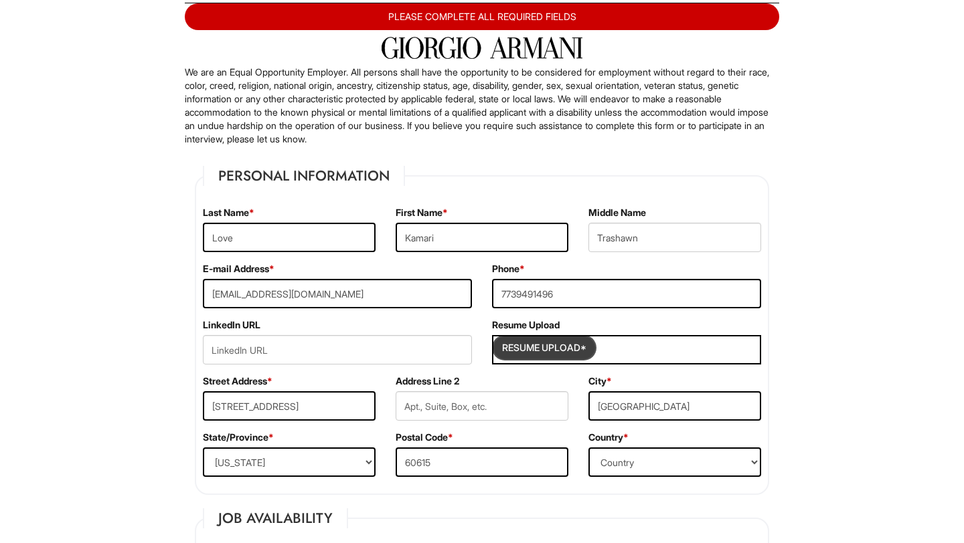
click at [571, 348] on input "Resume Upload*" at bounding box center [544, 347] width 100 height 21
type input "C:\fakepath\My Resume.pdf"
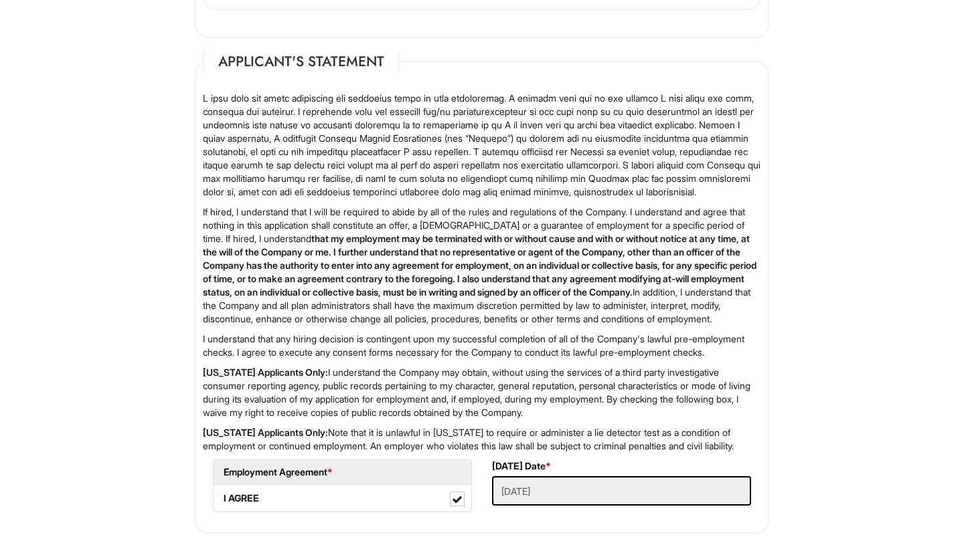
scroll to position [2308, 0]
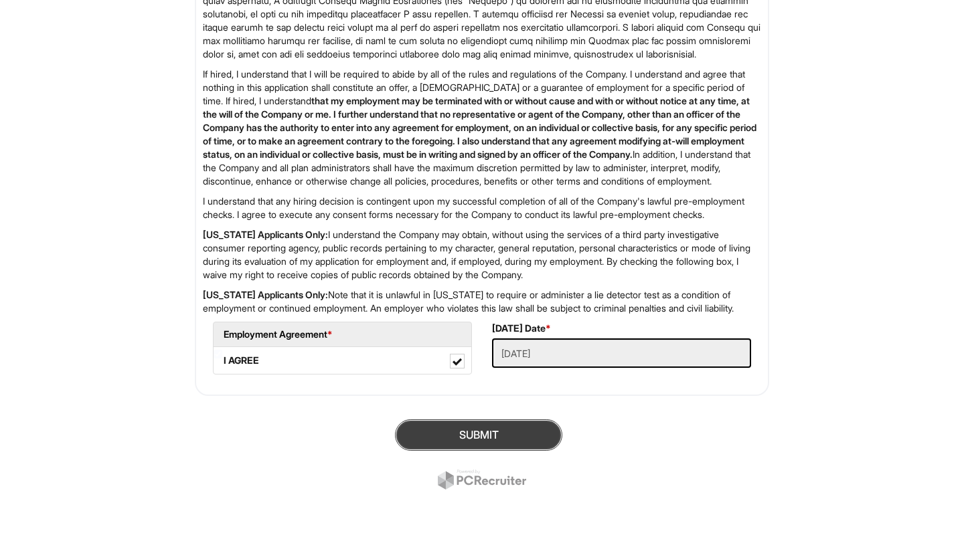
click at [461, 423] on button "SUBMIT" at bounding box center [478, 435] width 167 height 31
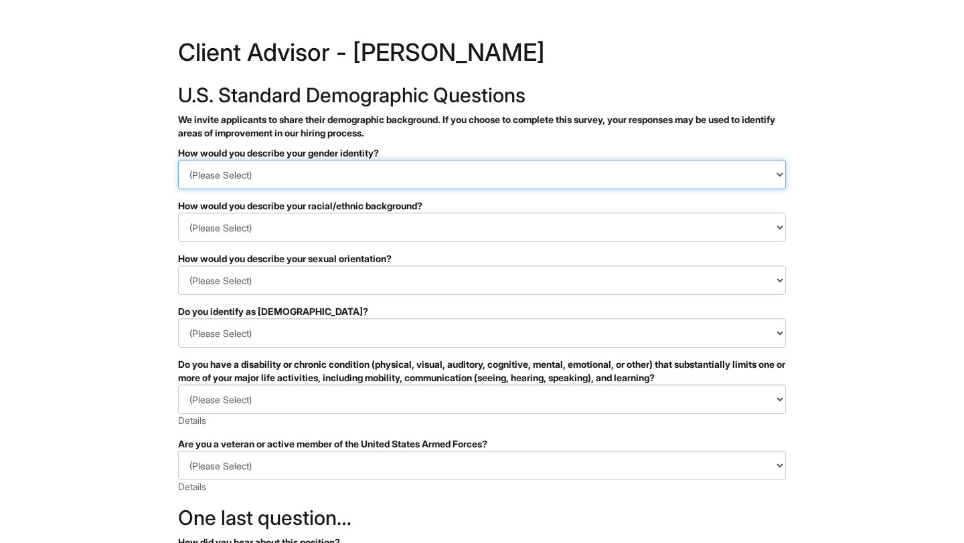
click at [539, 181] on select "(Please Select) Man Woman Non-binary I prefer to self-describe I don't wish to …" at bounding box center [482, 174] width 608 height 29
select select "Man"
click at [178, 160] on select "(Please Select) Man Woman Non-binary I prefer to self-describe I don't wish to …" at bounding box center [482, 174] width 608 height 29
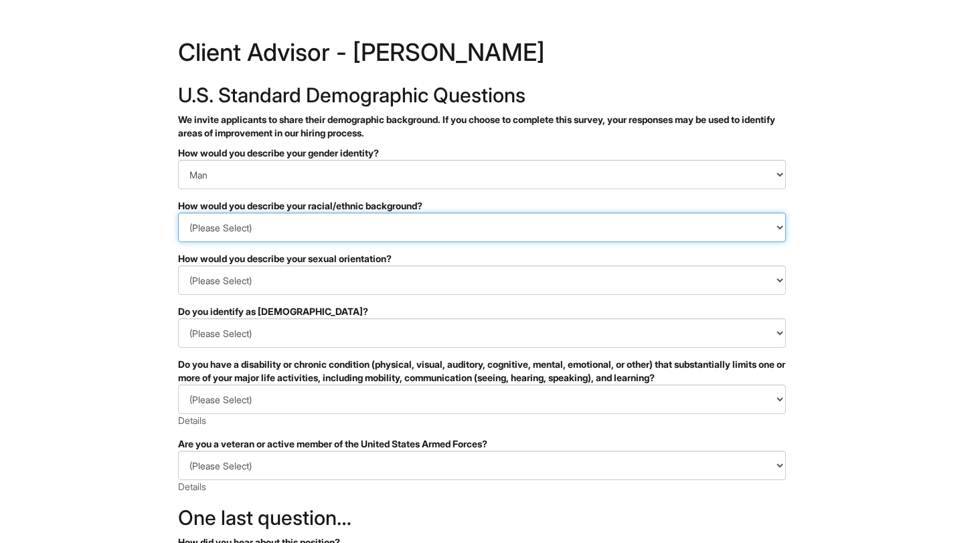
click at [464, 226] on select "(Please Select) Black or of African descent East Asian Hispanic, Latinx or of S…" at bounding box center [482, 227] width 608 height 29
select select "Black or of [DEMOGRAPHIC_DATA] descent"
click at [178, 213] on select "(Please Select) Black or of African descent East Asian Hispanic, Latinx or of S…" at bounding box center [482, 227] width 608 height 29
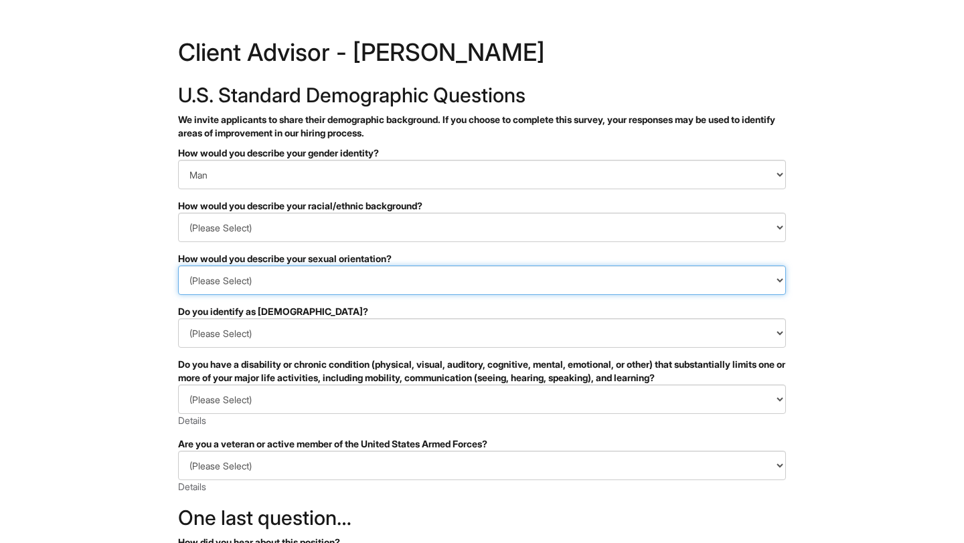
click at [440, 278] on select "(Please Select) Asexual Bisexual and/or pansexual Gay Heterosexual Lesbian Quee…" at bounding box center [482, 280] width 608 height 29
select select "[DEMOGRAPHIC_DATA]"
click at [178, 266] on select "(Please Select) Asexual Bisexual and/or pansexual Gay Heterosexual Lesbian Quee…" at bounding box center [482, 280] width 608 height 29
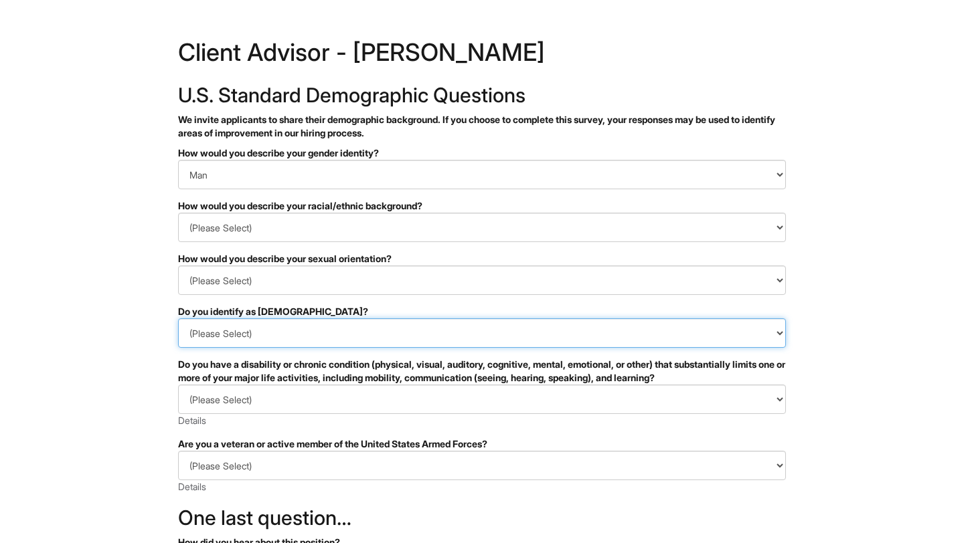
click at [404, 336] on select "(Please Select) Yes No I prefer to self-describe I don't wish to answer" at bounding box center [482, 332] width 608 height 29
select select "No"
click at [178, 318] on select "(Please Select) Yes No I prefer to self-describe I don't wish to answer" at bounding box center [482, 332] width 608 height 29
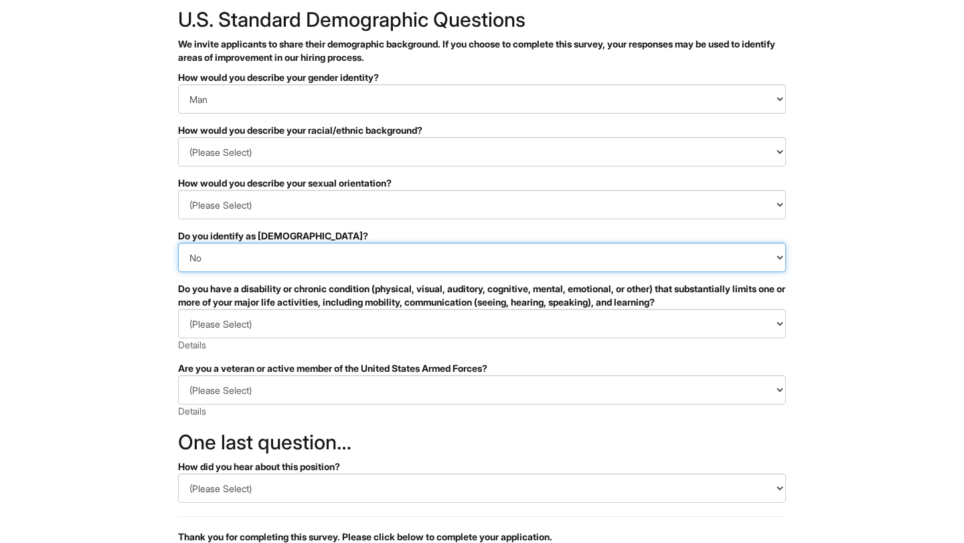
scroll to position [84, 0]
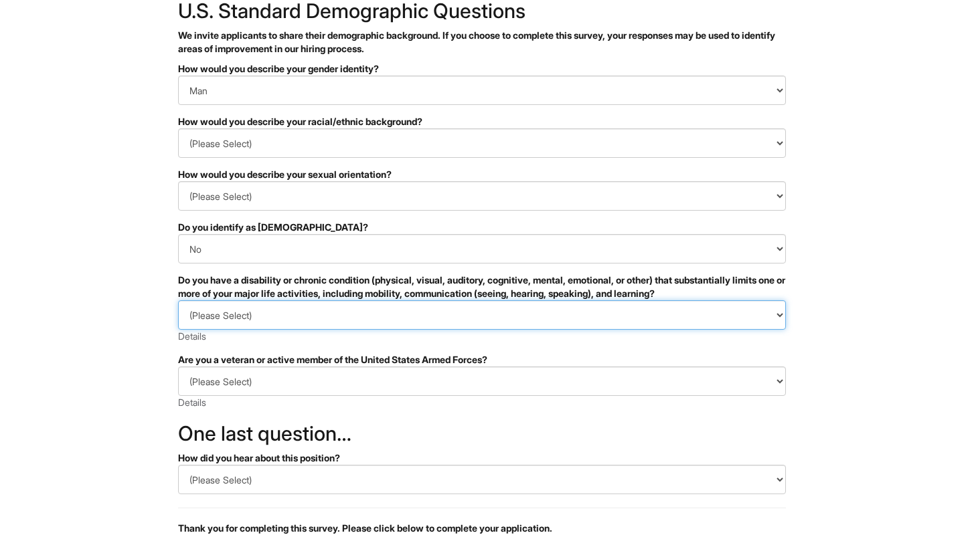
click at [427, 315] on select "(Please Select) YES, I HAVE A DISABILITY (or previously had a disability) NO, I…" at bounding box center [482, 314] width 608 height 29
select select "NO, I DON'T HAVE A DISABILITY"
click at [178, 300] on select "(Please Select) YES, I HAVE A DISABILITY (or previously had a disability) NO, I…" at bounding box center [482, 314] width 608 height 29
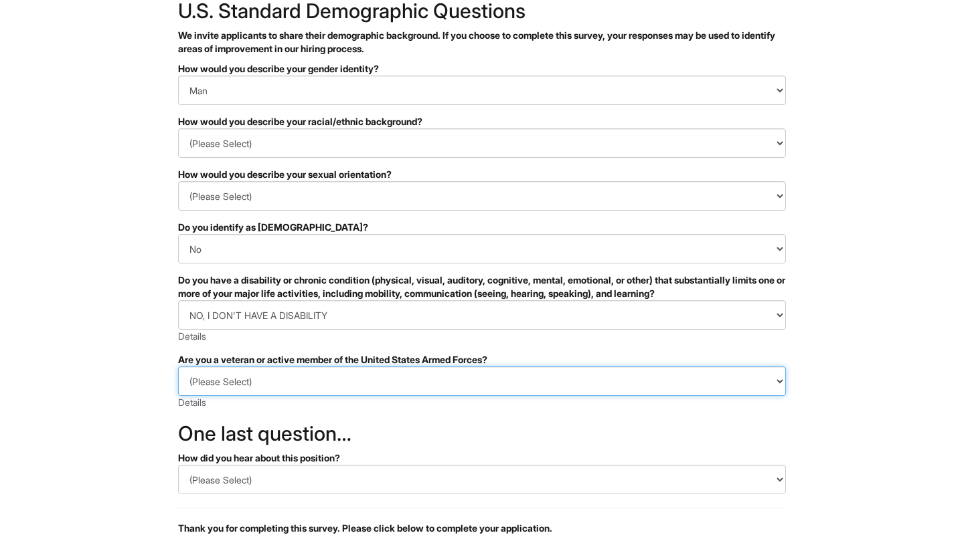
click at [416, 371] on select "(Please Select) I IDENTIFY AS ONE OR MORE OF THE CLASSIFICATIONS OF PROTECTED V…" at bounding box center [482, 381] width 608 height 29
select select "I AM NOT A PROTECTED VETERAN"
click at [178, 367] on select "(Please Select) I IDENTIFY AS ONE OR MORE OF THE CLASSIFICATIONS OF PROTECTED V…" at bounding box center [482, 381] width 608 height 29
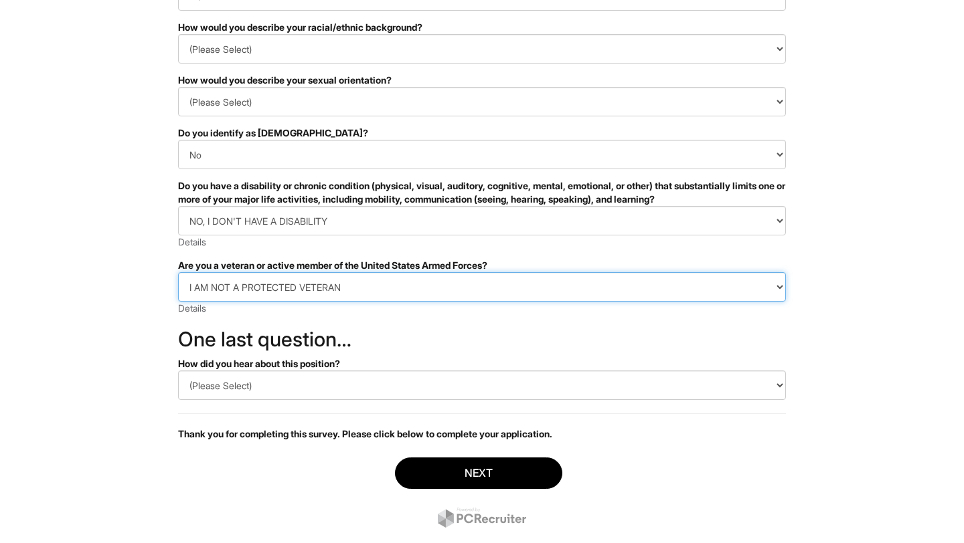
scroll to position [181, 0]
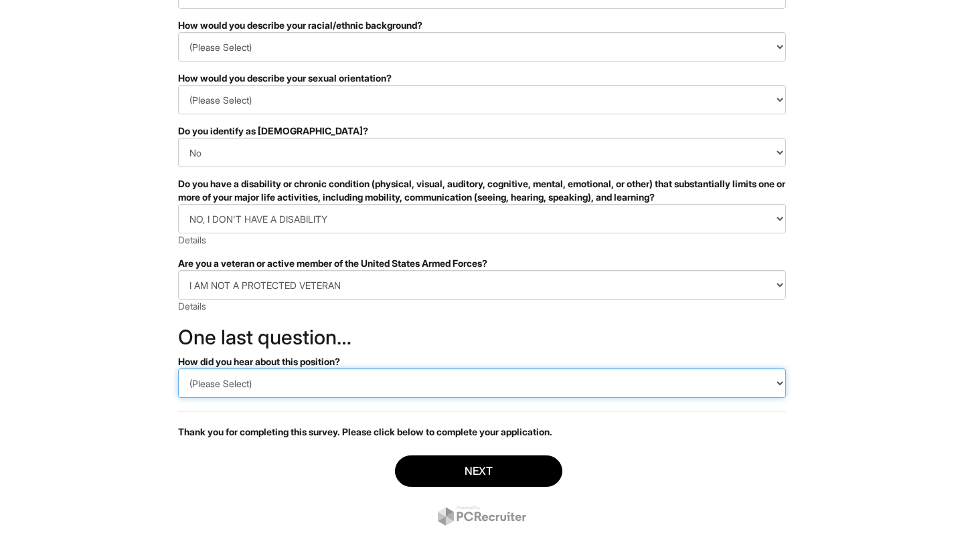
click at [407, 390] on select "(Please Select) CareerBuilder Indeed LinkedIn Monster Referral Other" at bounding box center [482, 383] width 608 height 29
select select "LinkedIn"
click at [178, 369] on select "(Please Select) CareerBuilder Indeed LinkedIn Monster Referral Other" at bounding box center [482, 383] width 608 height 29
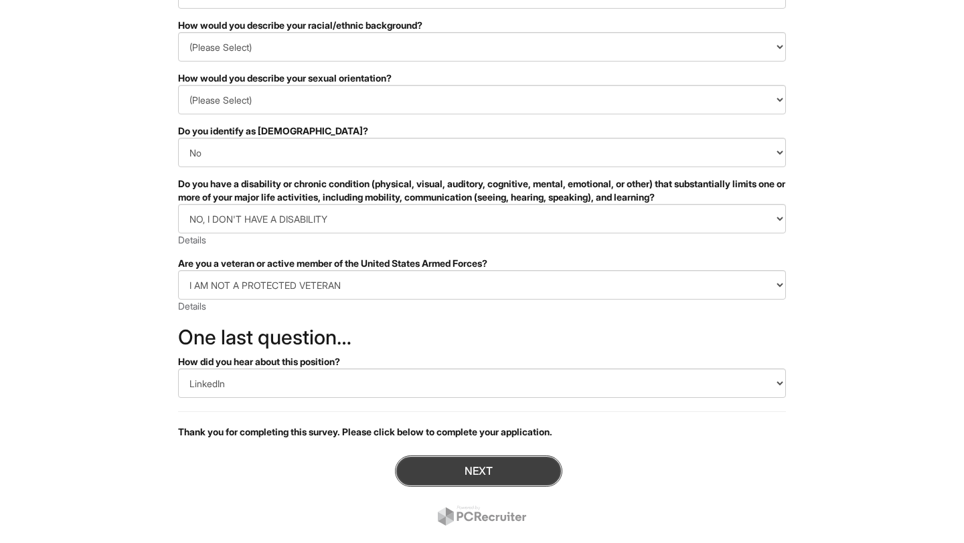
click at [460, 467] on button "Next" at bounding box center [478, 471] width 167 height 31
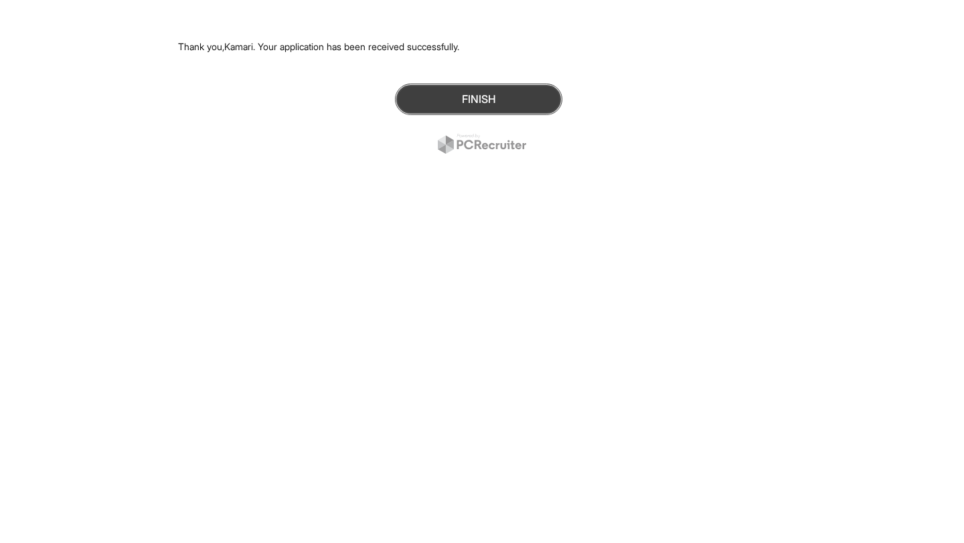
click at [472, 104] on button "Finish" at bounding box center [478, 99] width 167 height 31
